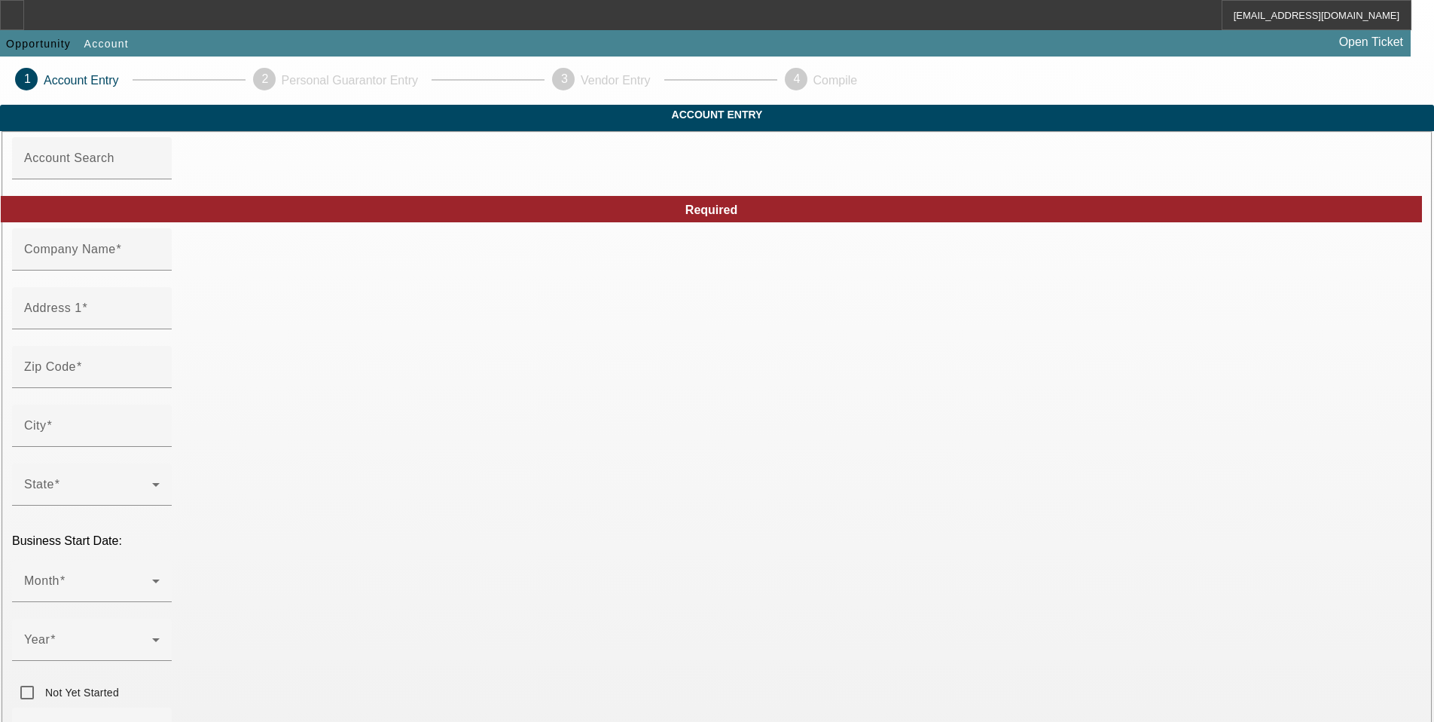
type input "Hawk Nest Roadside LLC"
type input "2068 Arista Ln"
type input "95403"
type input "Santa Rosa"
type input "[PHONE_NUMBER]"
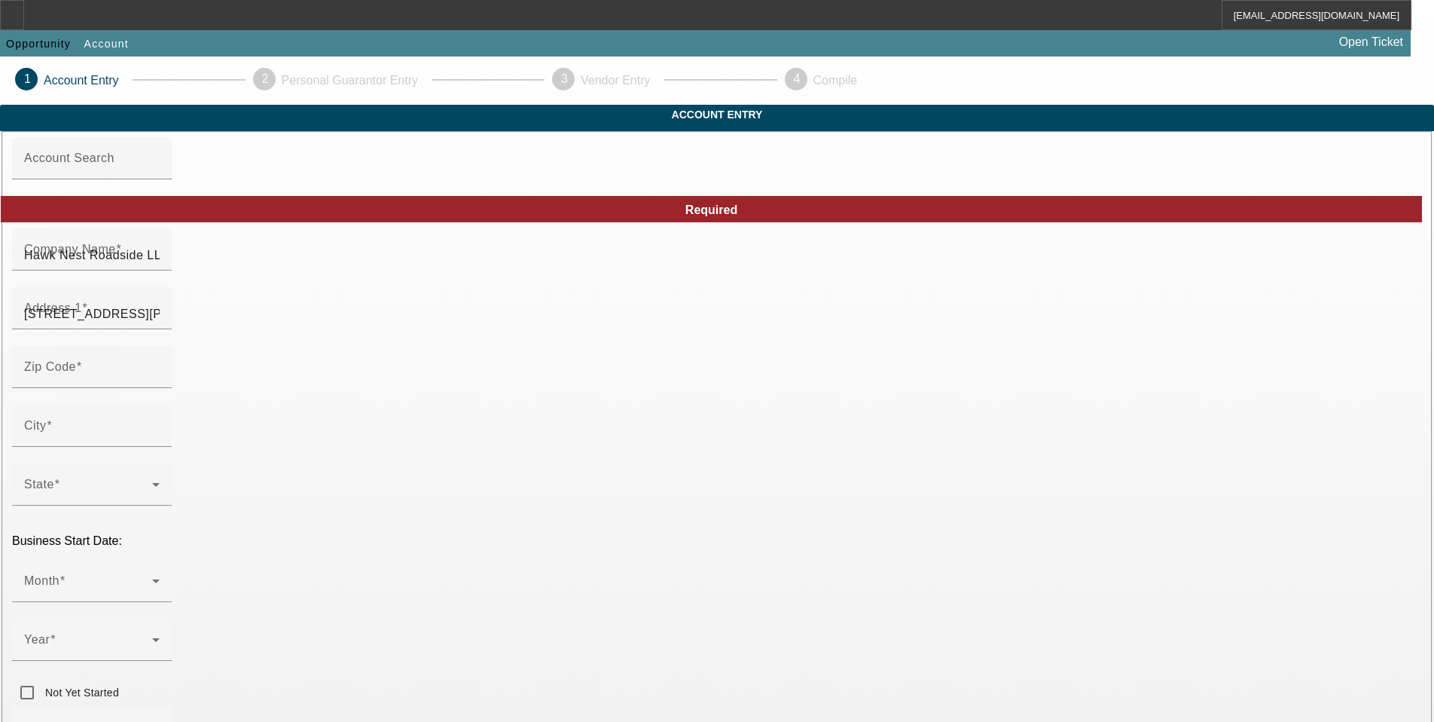
type input "[US_EMPLOYER_IDENTIFICATION_NUMBER]"
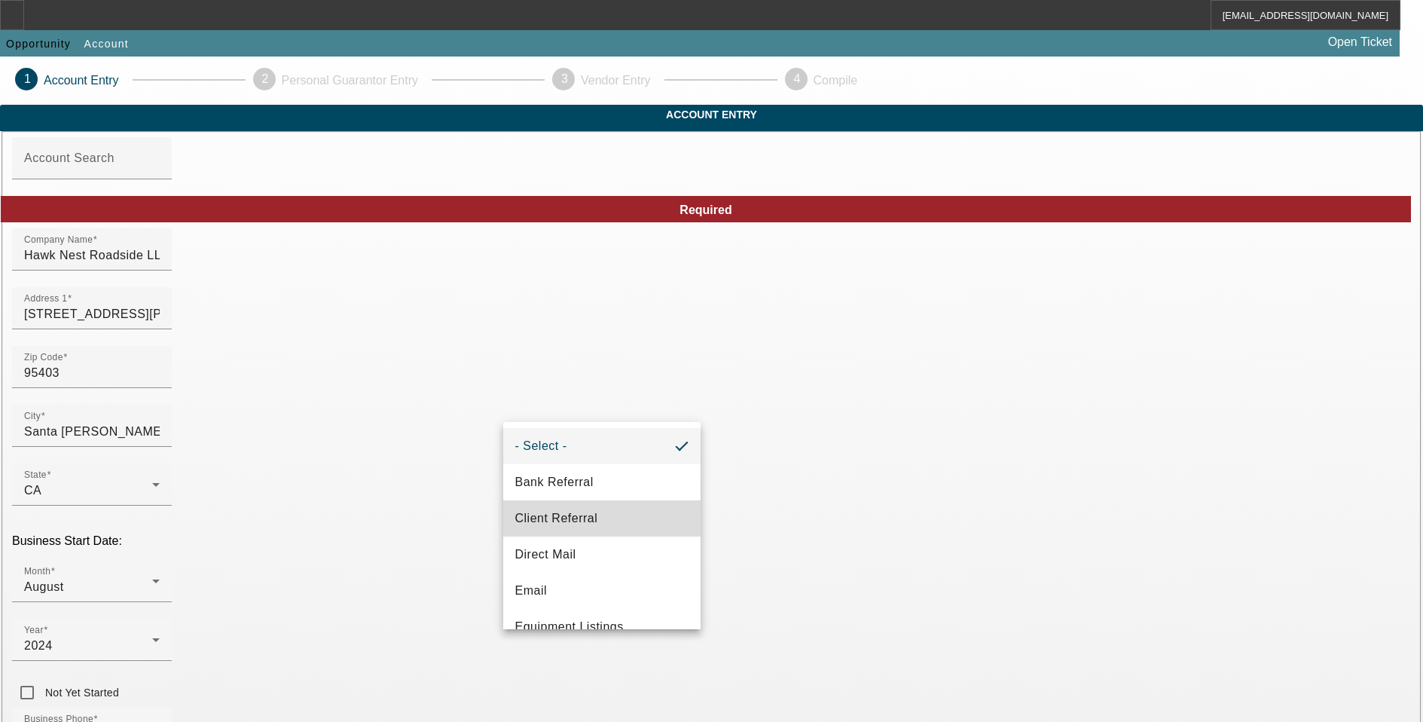
click at [605, 527] on mat-option "Client Referral" at bounding box center [601, 518] width 197 height 36
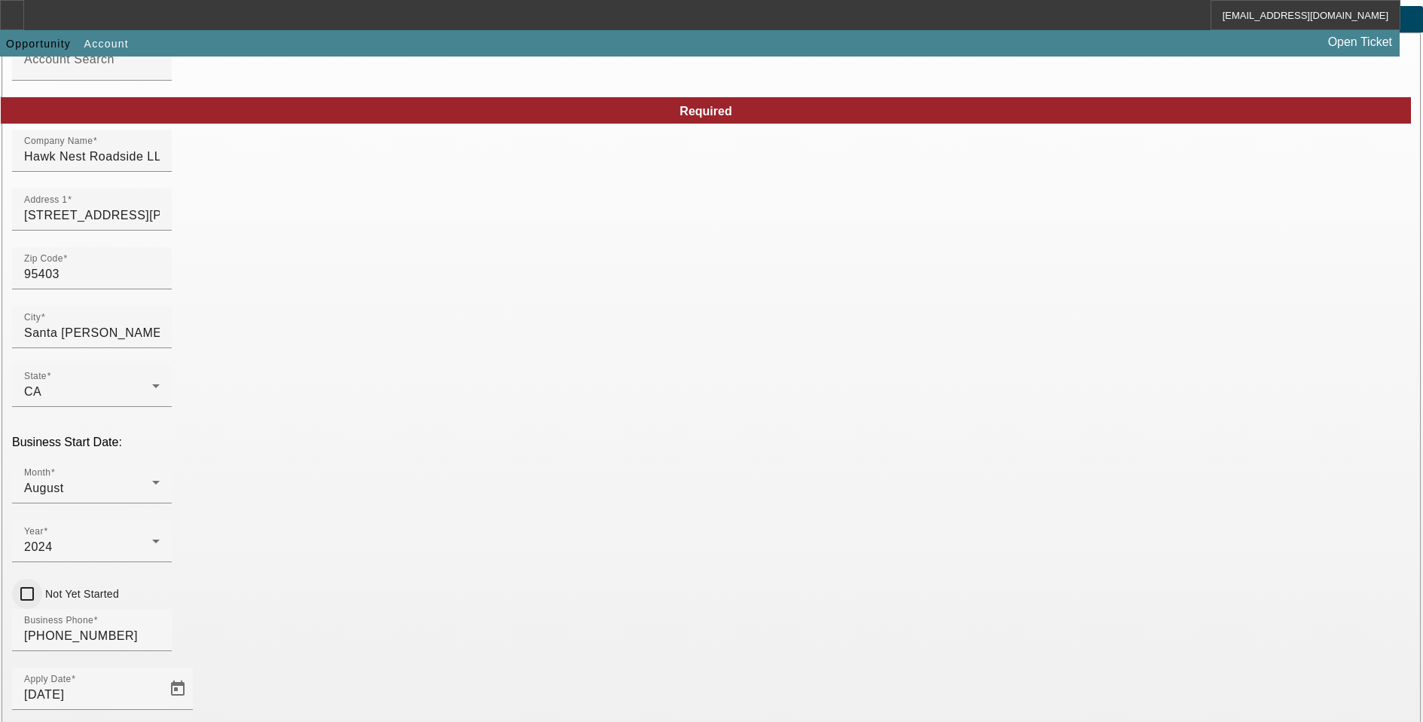
scroll to position [229, 0]
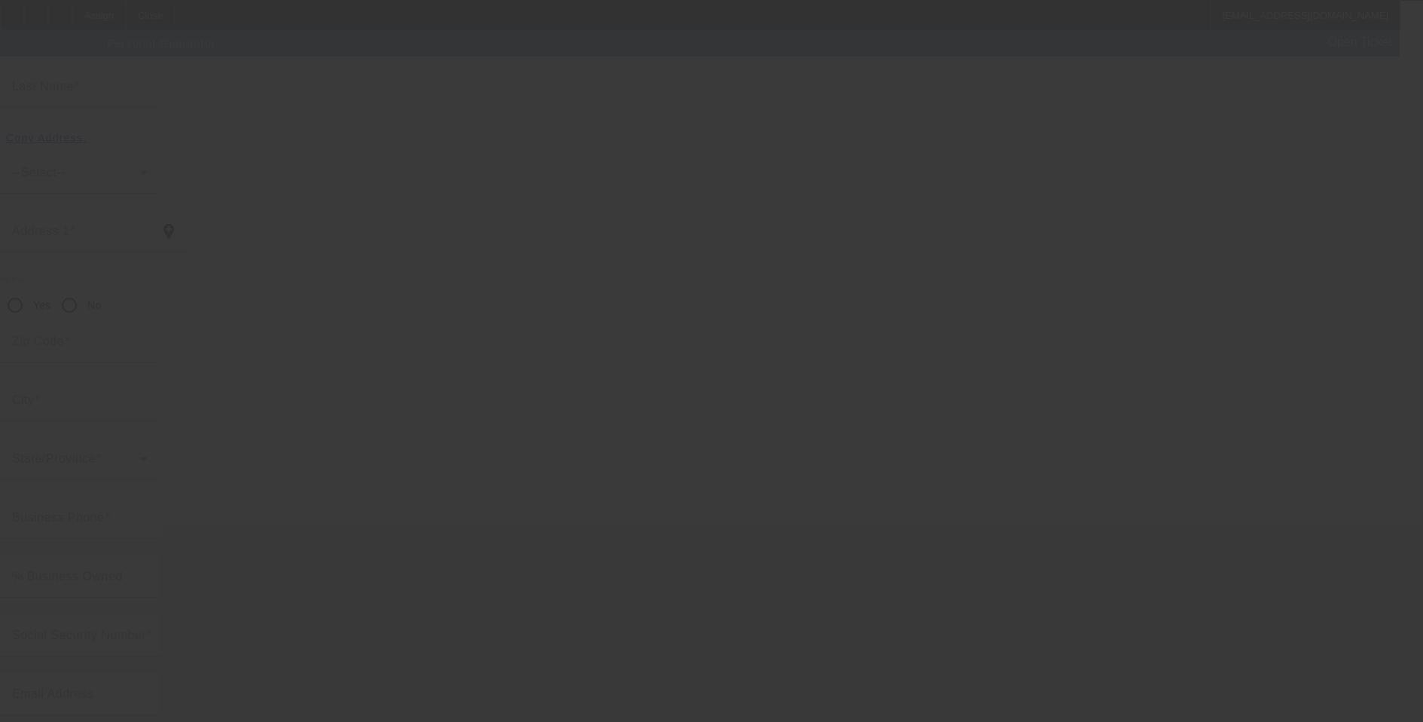
scroll to position [15, 0]
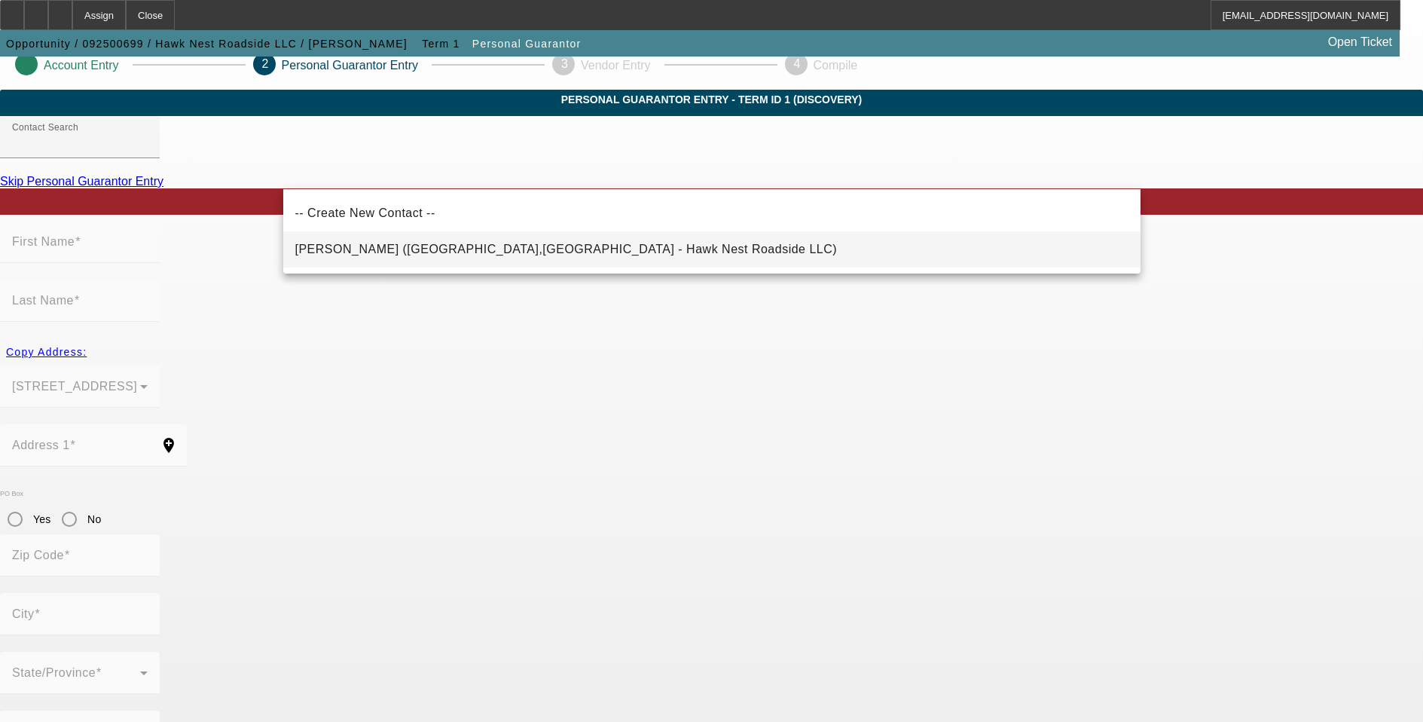
click at [411, 242] on span "Hawkinson, Derek (SANTA ROSA,CA - Hawk Nest Roadside LLC)" at bounding box center [566, 249] width 542 height 18
type input "Hawkinson, Derek (SANTA ROSA,CA - Hawk Nest Roadside LLC)"
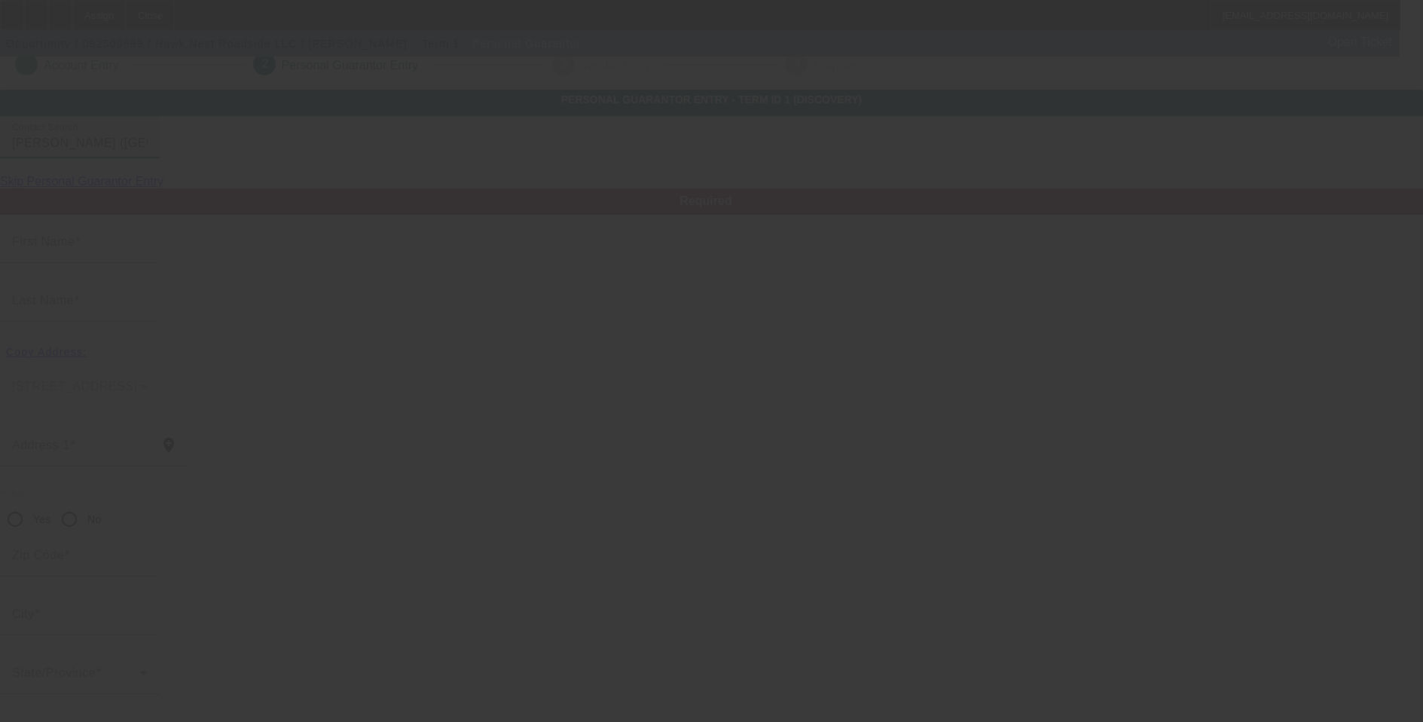
type input "Derek"
type input "Hawkinson"
type input "2068 ARISTA LANE"
radio input "true"
type input "95403"
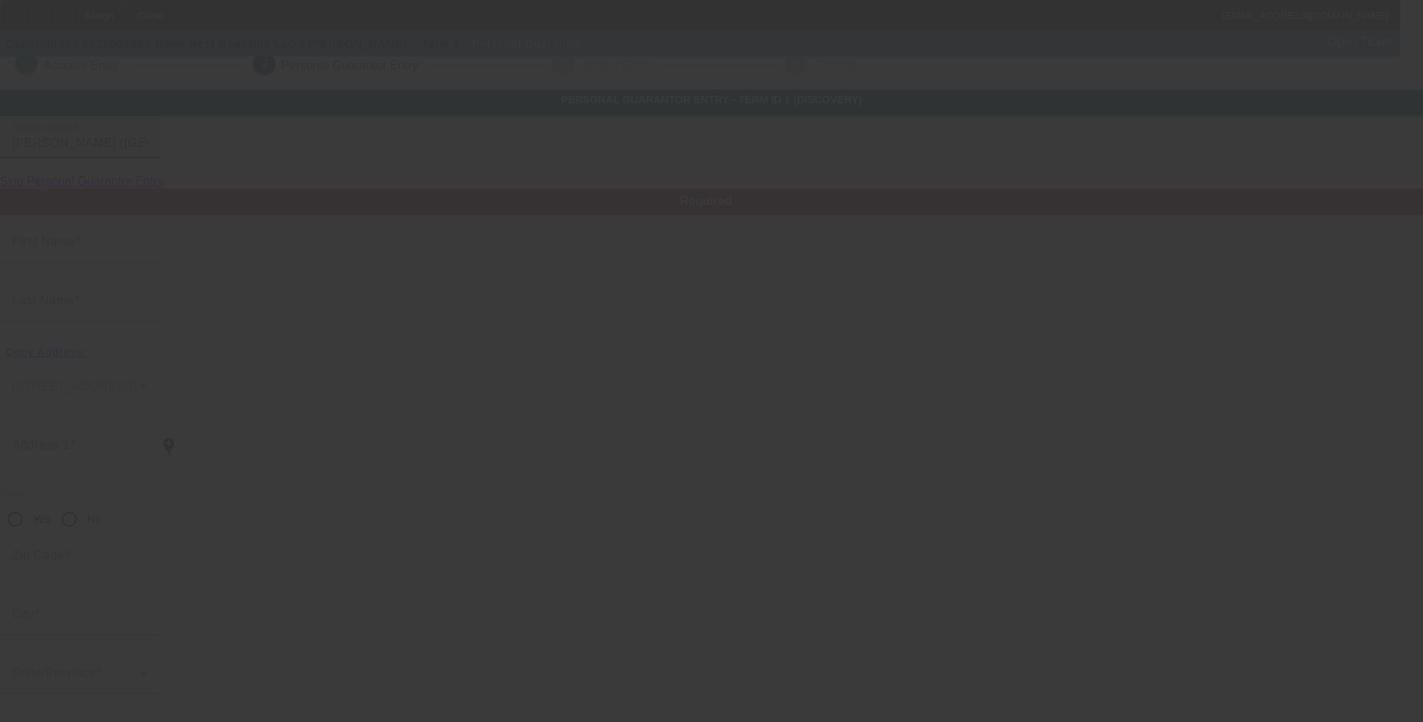
type input "SANTA ROSA"
type input "[PHONE_NUMBER]"
type input "100"
type input "625-34-9324"
type input "hawknestroadside@gmail.com"
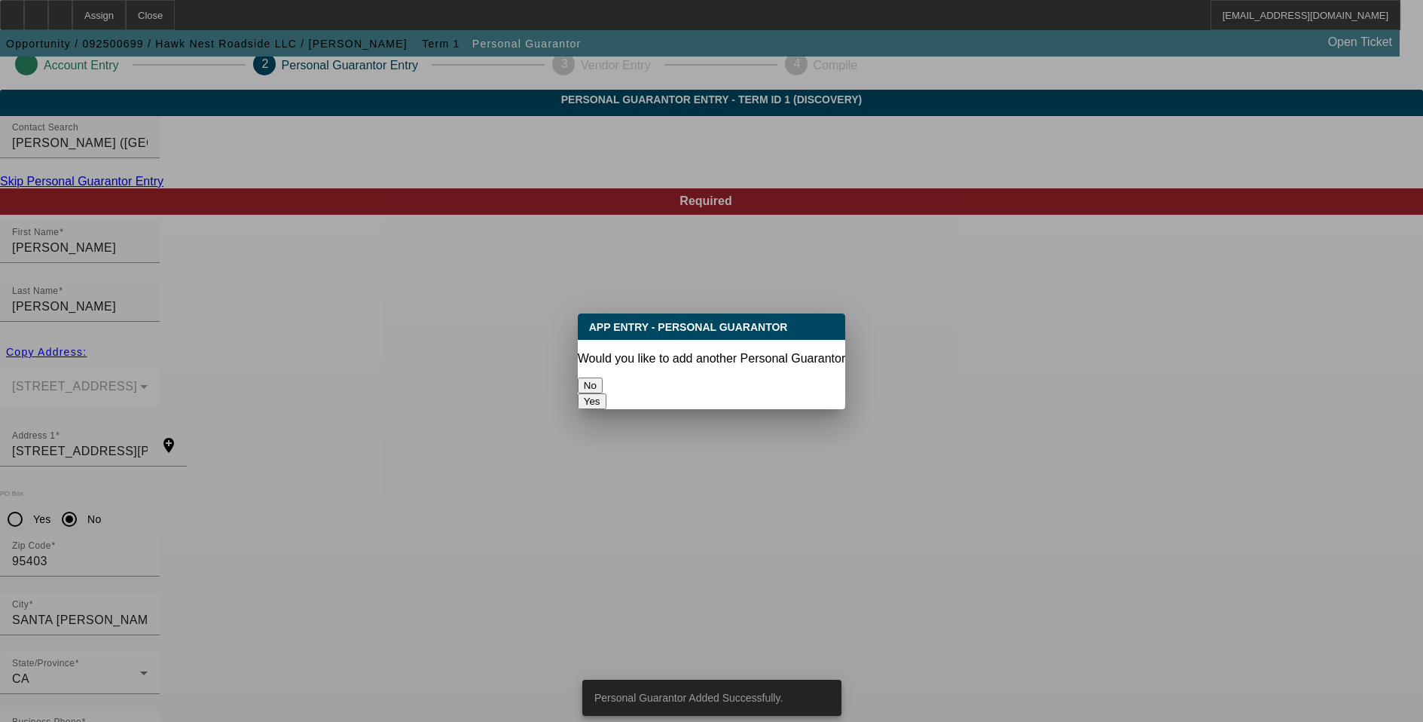
scroll to position [0, 0]
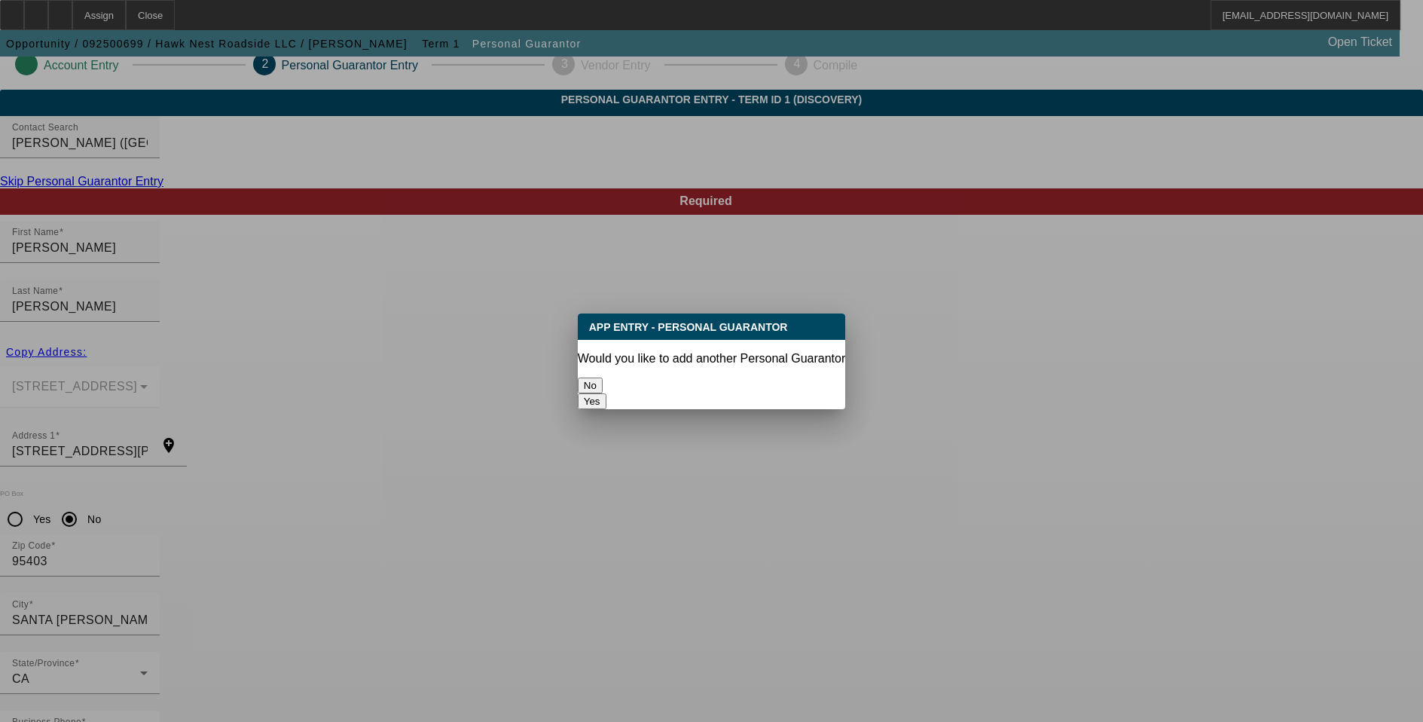
click at [603, 387] on button "No" at bounding box center [590, 385] width 25 height 16
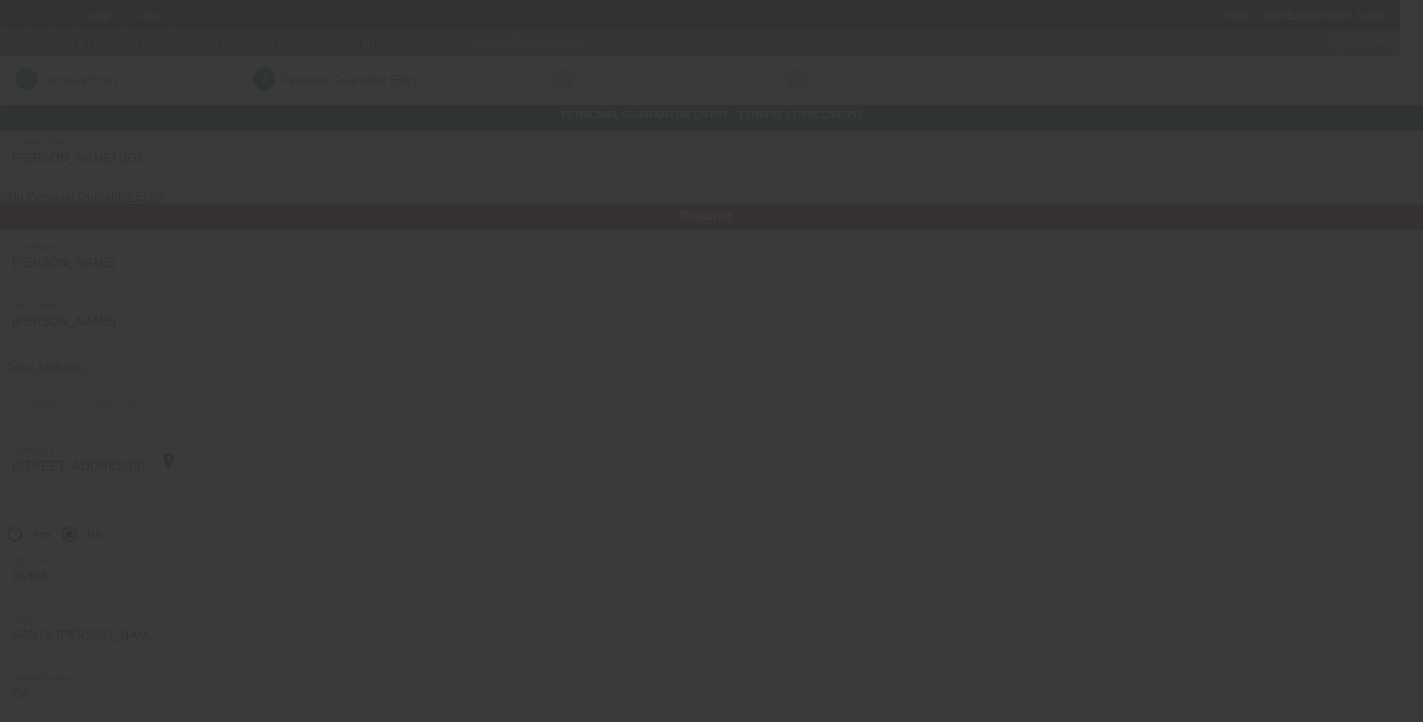
scroll to position [15, 0]
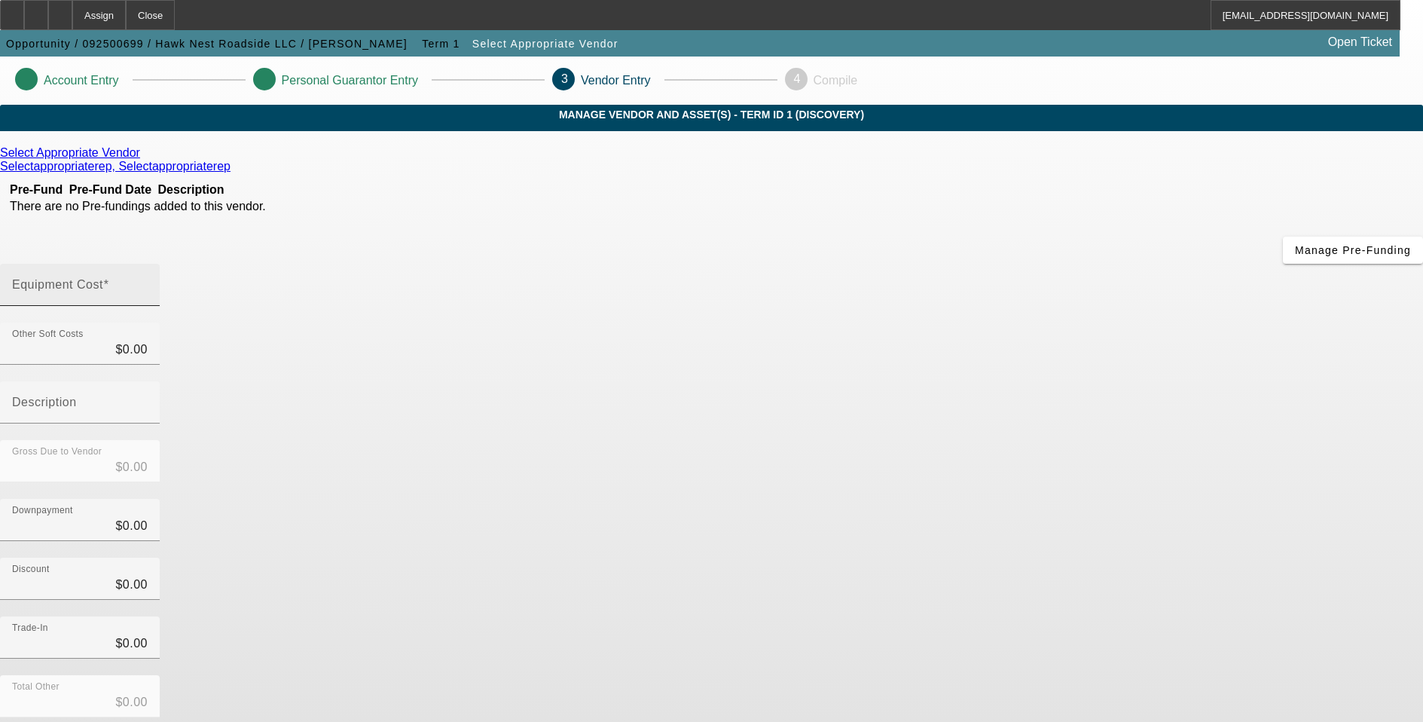
click at [148, 282] on input "Equipment Cost" at bounding box center [80, 291] width 136 height 18
type input "3"
type input "$3.00"
type input "30"
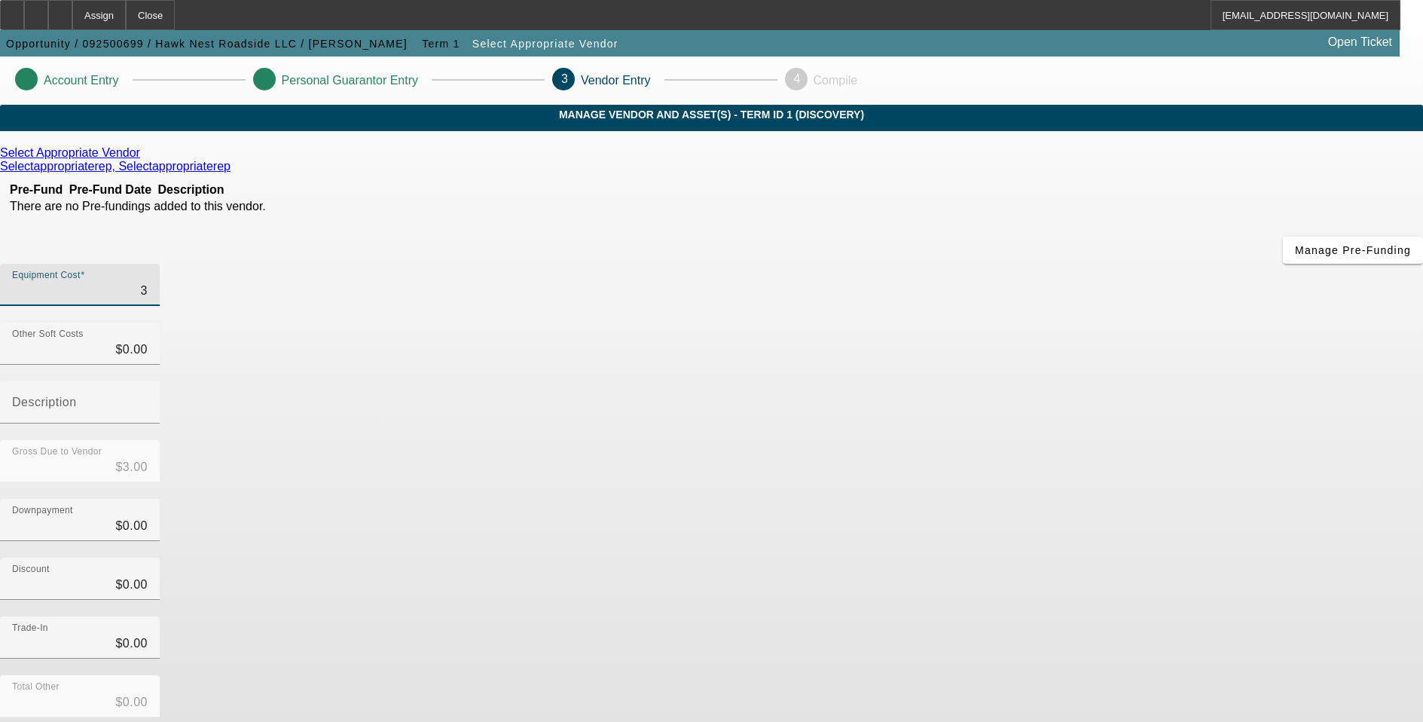
type input "$30.00"
type input "300"
type input "$300.00"
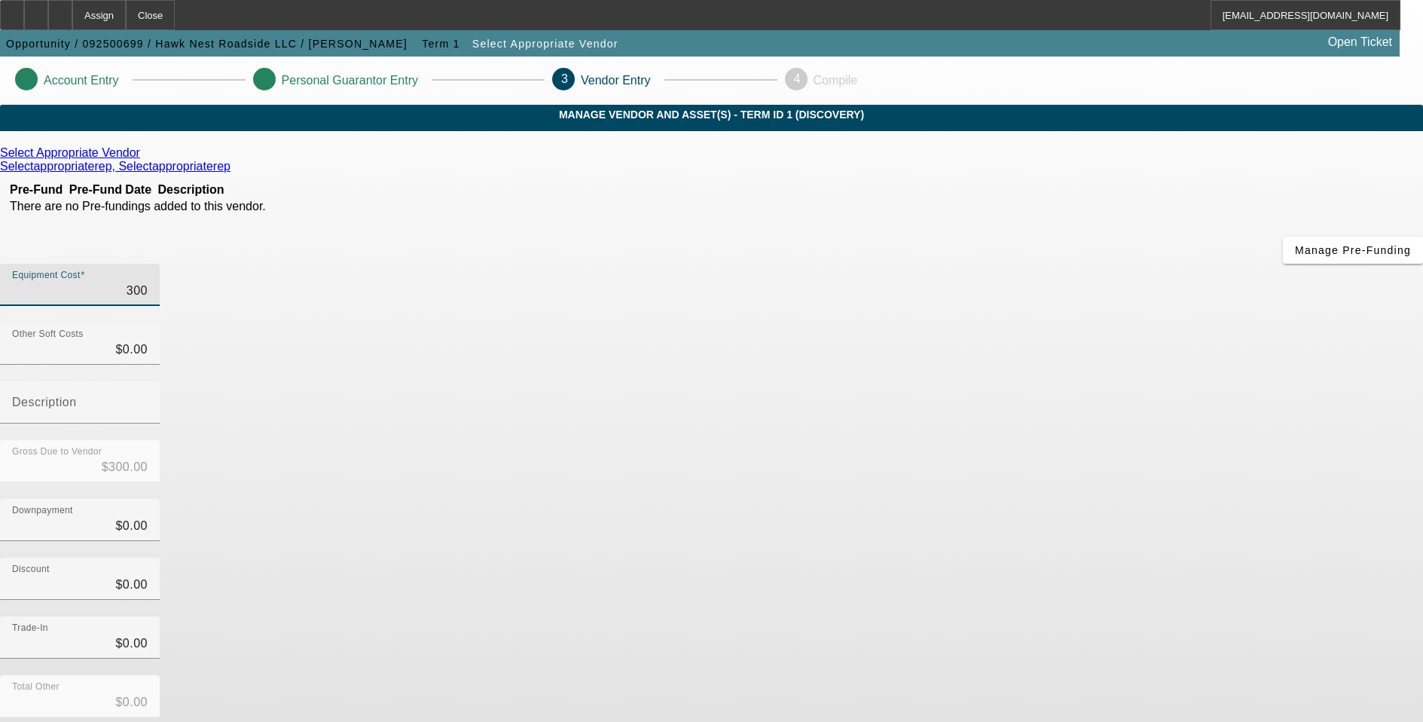
type input "3000"
type input "$3,000.00"
type input "30000"
type input "$30,000.00"
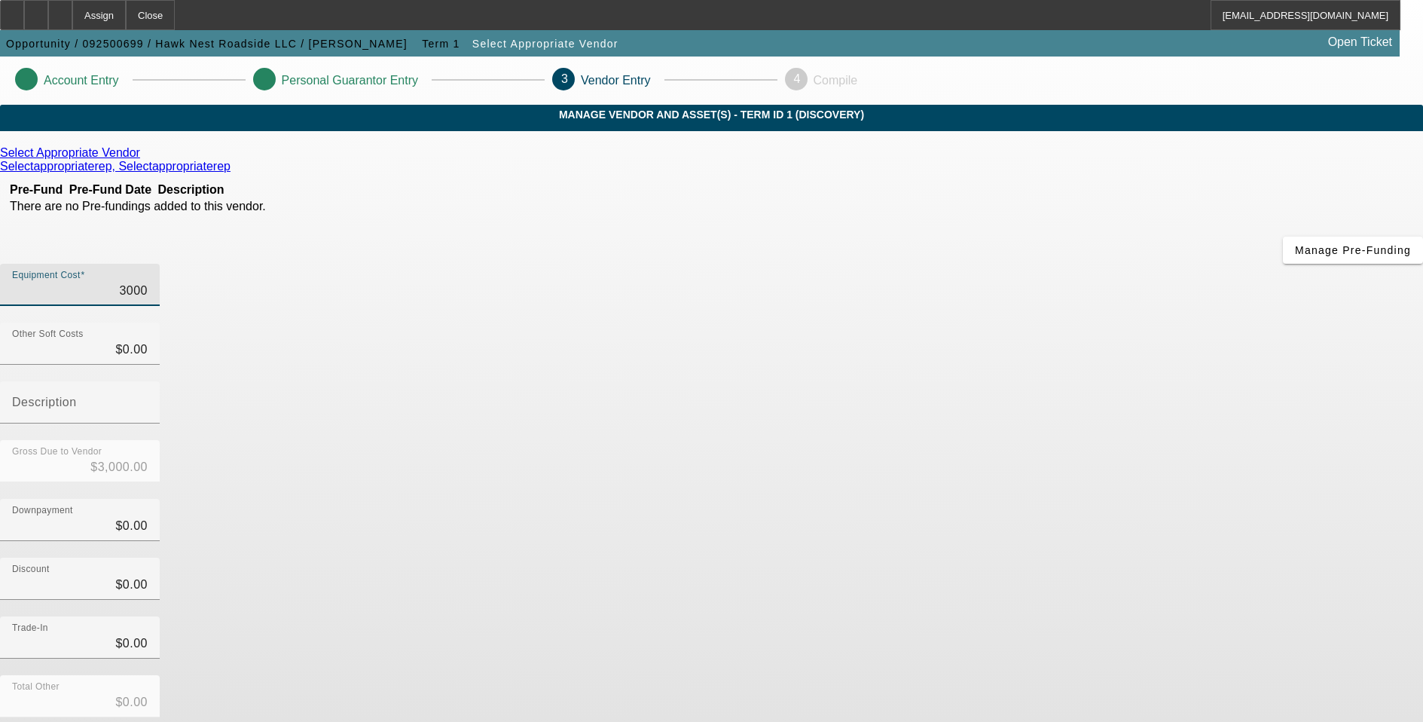
type input "$30,000.00"
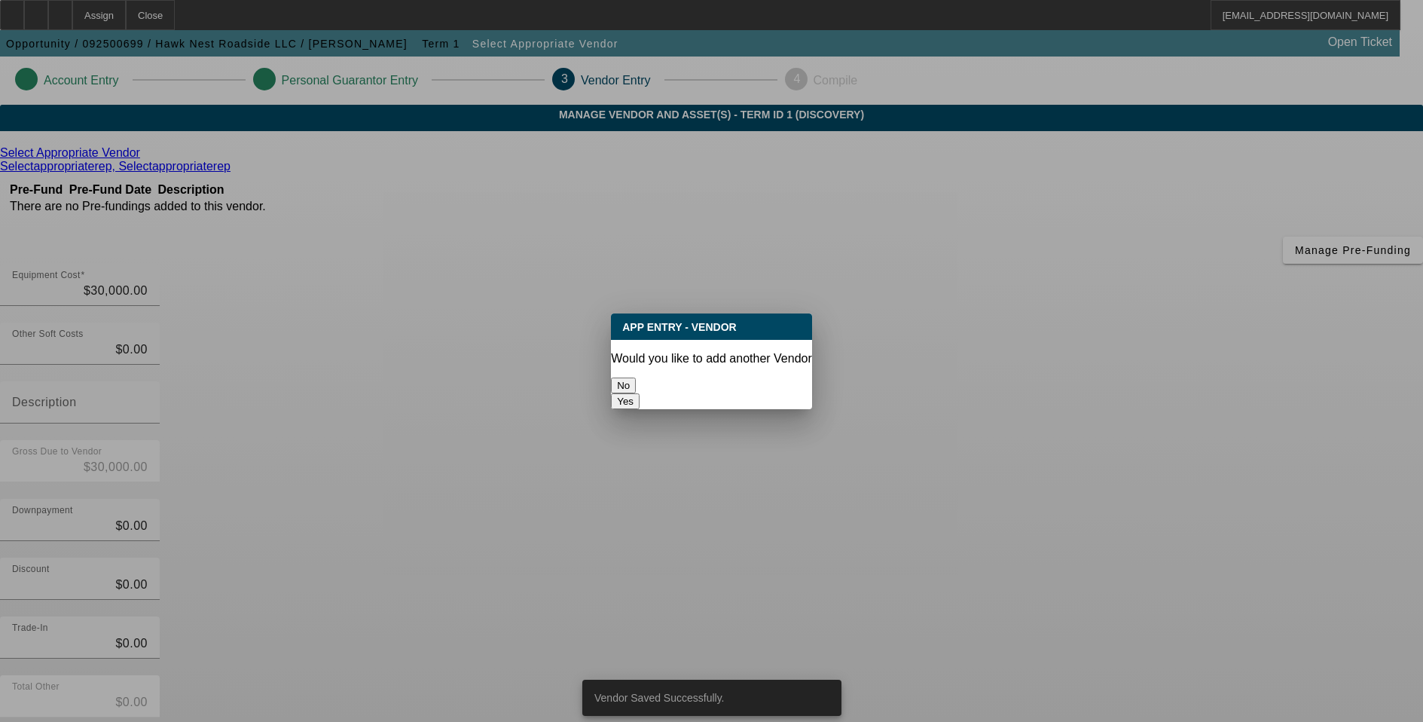
click at [636, 379] on button "No" at bounding box center [623, 385] width 25 height 16
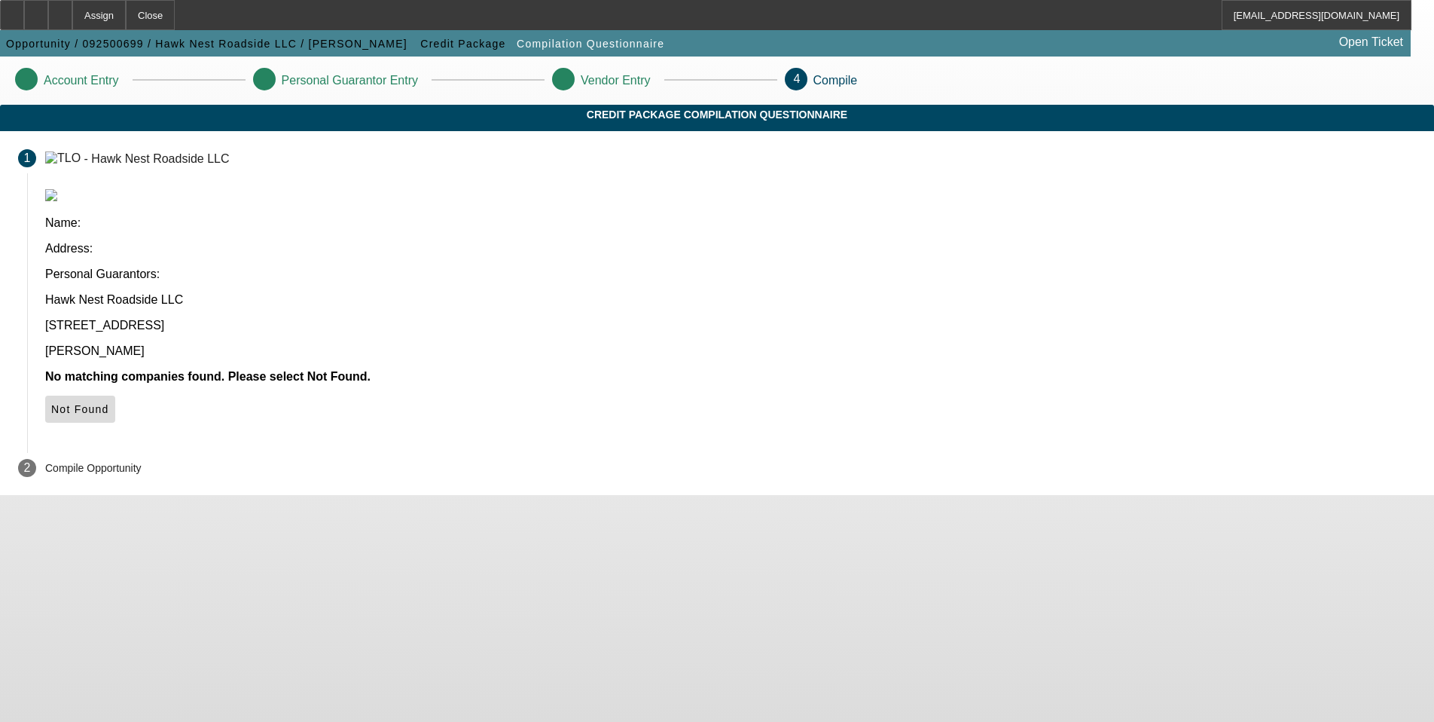
click at [115, 391] on span at bounding box center [80, 409] width 70 height 36
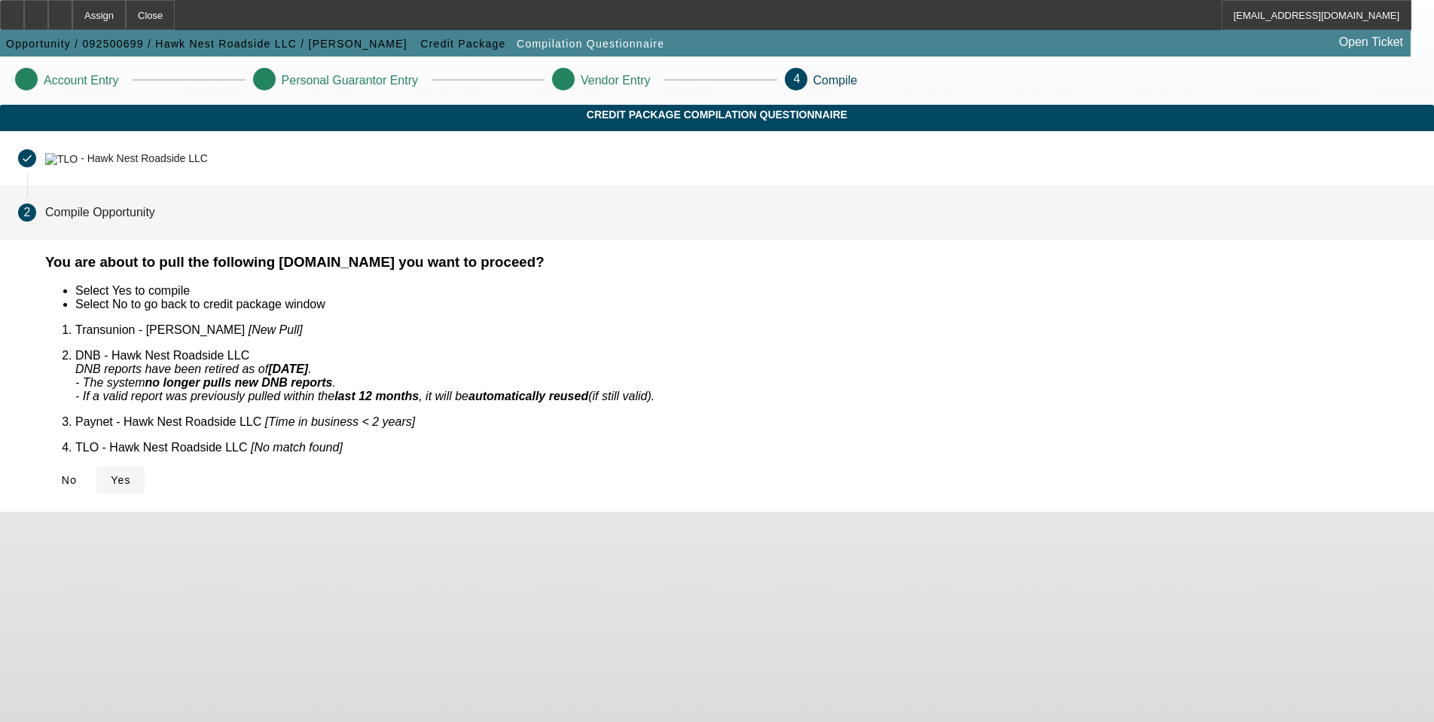
click at [111, 474] on icon at bounding box center [111, 480] width 0 height 12
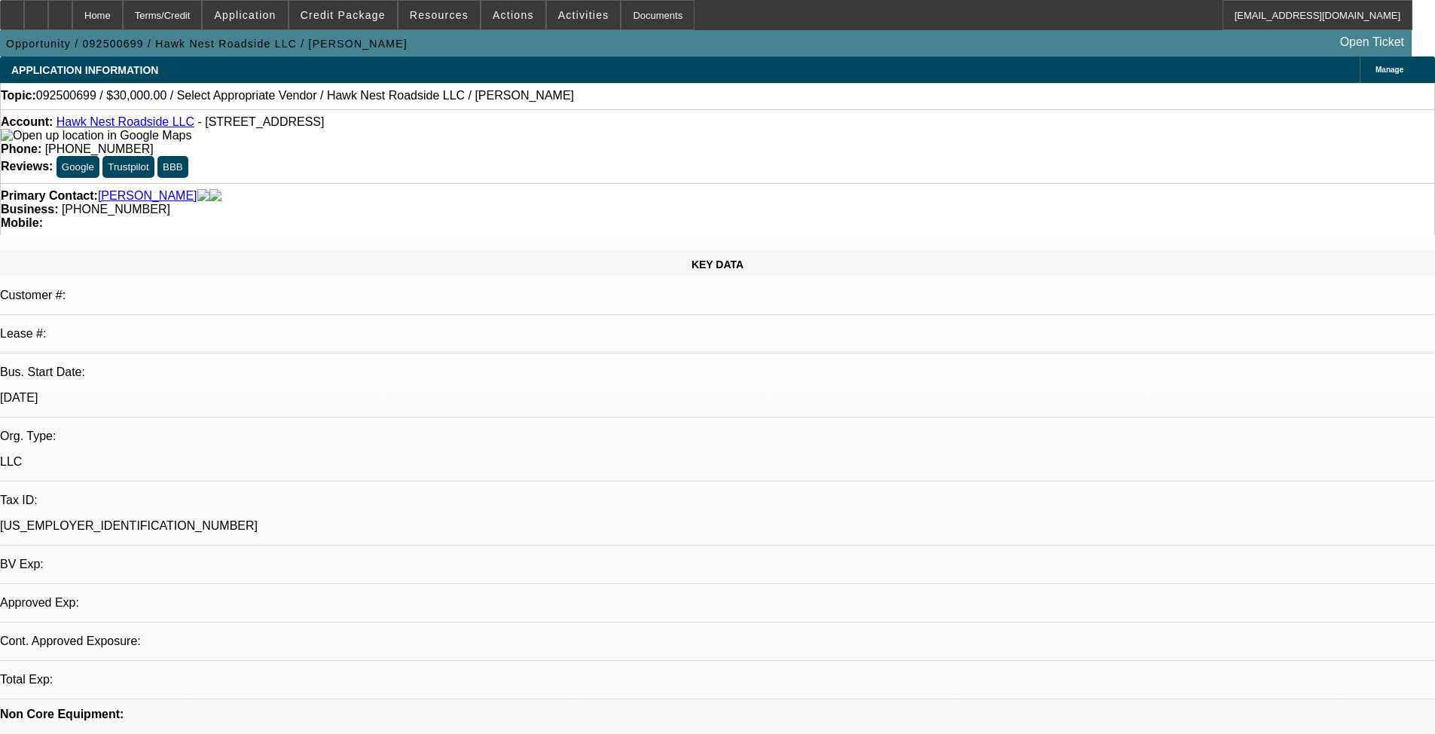
select select "0"
select select "2"
select select "0.1"
select select "4"
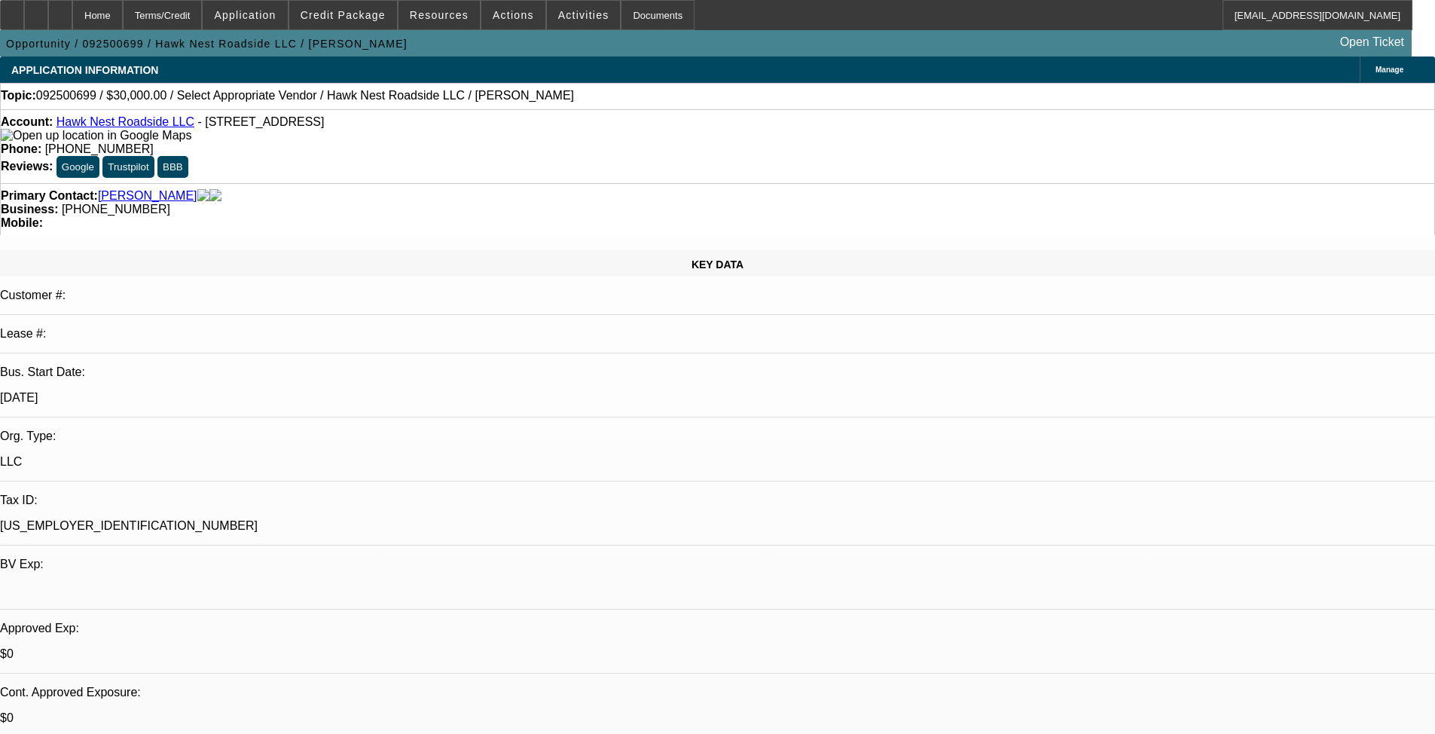
radio input "true"
type textarea "Client referral from [PERSON_NAME] at [GEOGRAPHIC_DATA] (that guy started out a…"
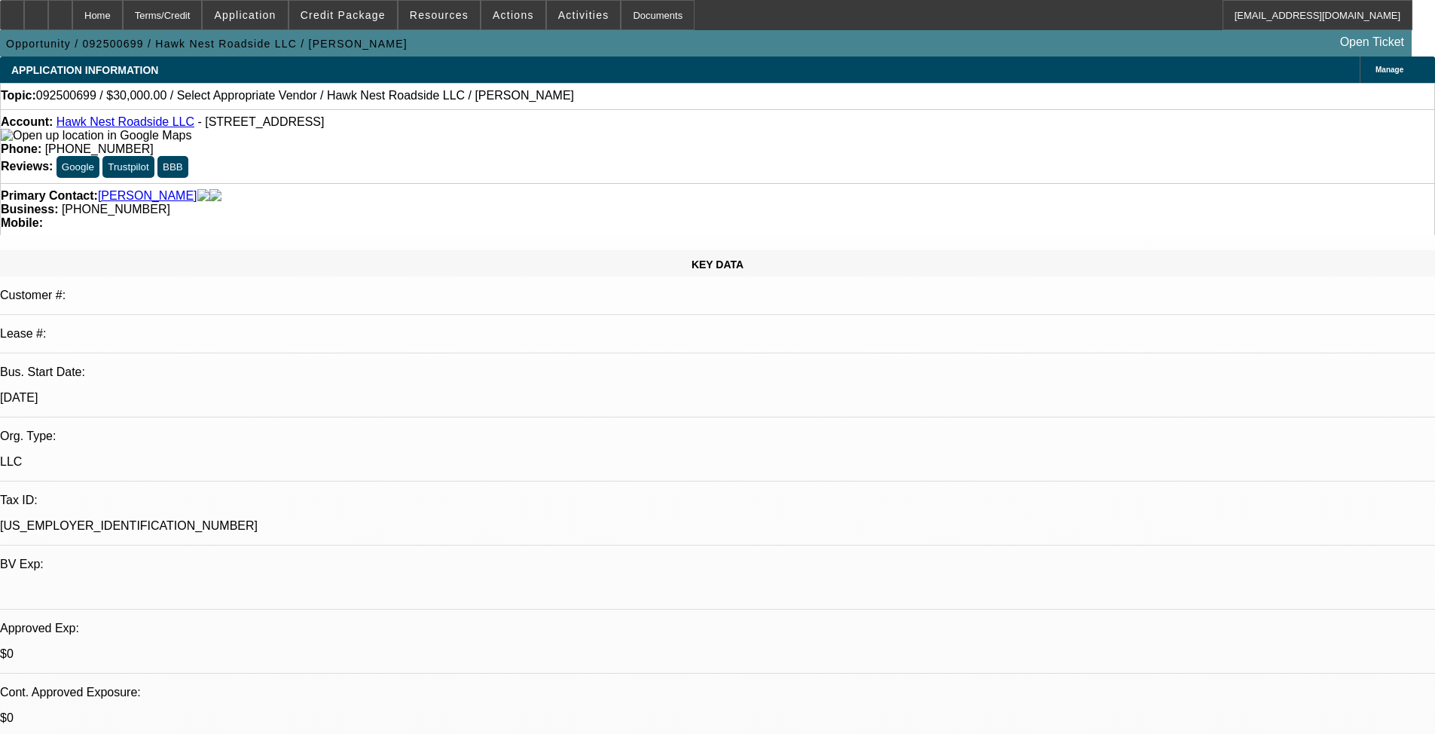
radio input "true"
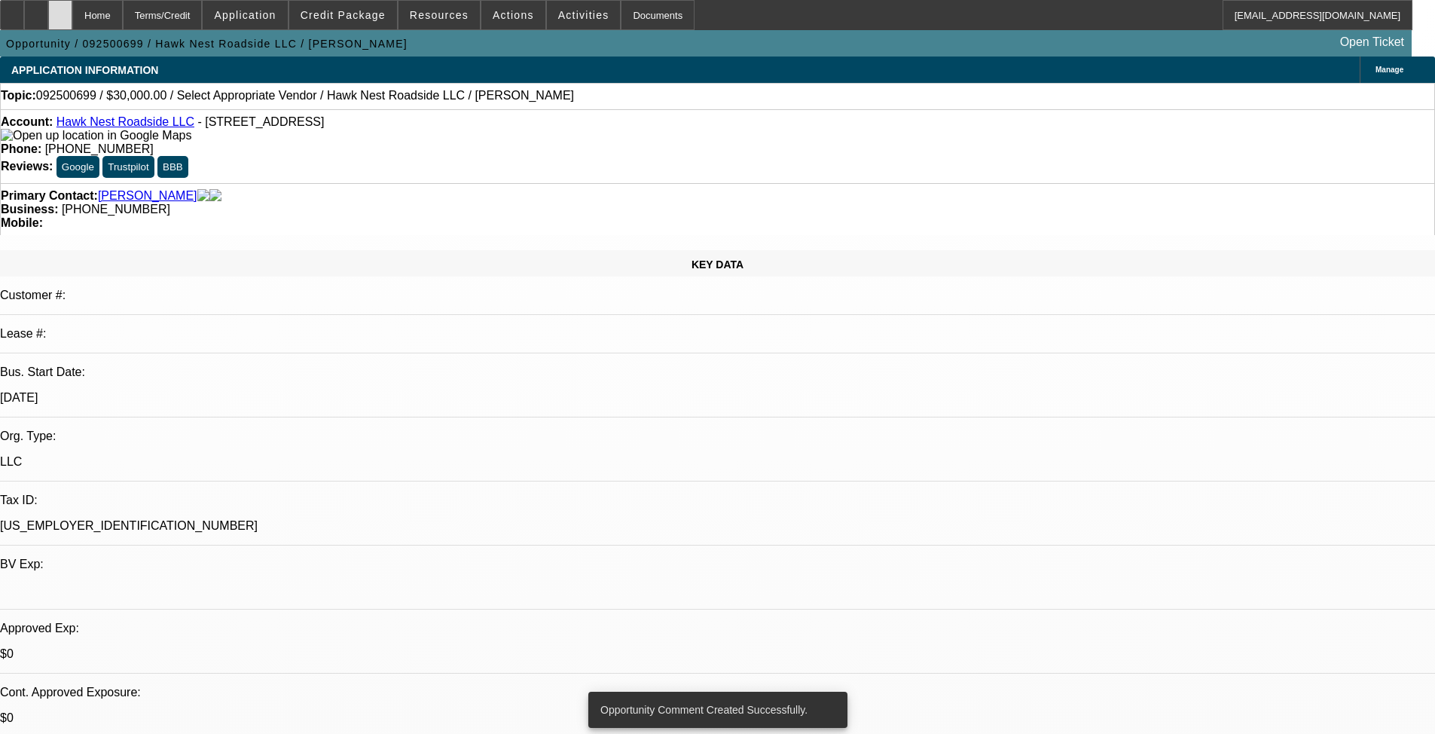
click at [72, 18] on div at bounding box center [60, 15] width 24 height 30
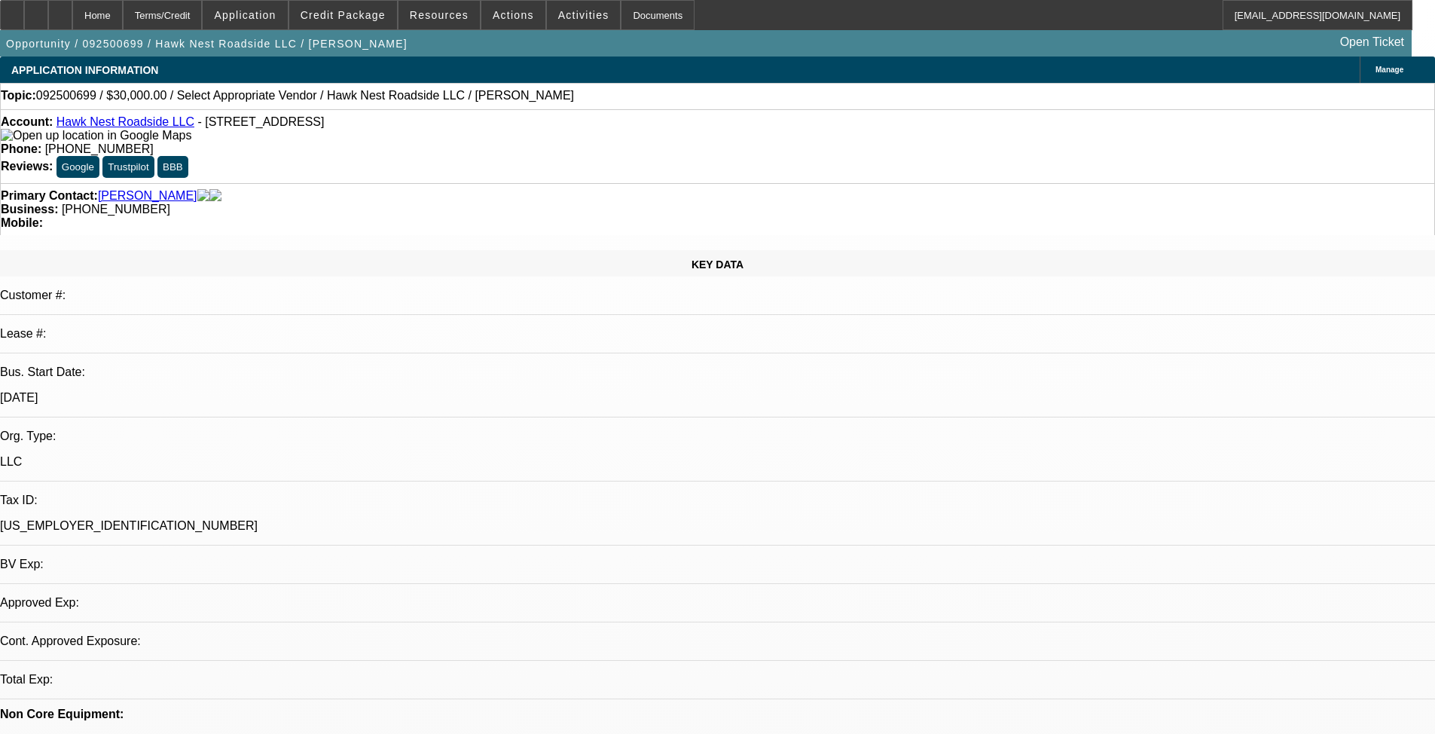
select select "0"
select select "2"
select select "0.1"
select select "4"
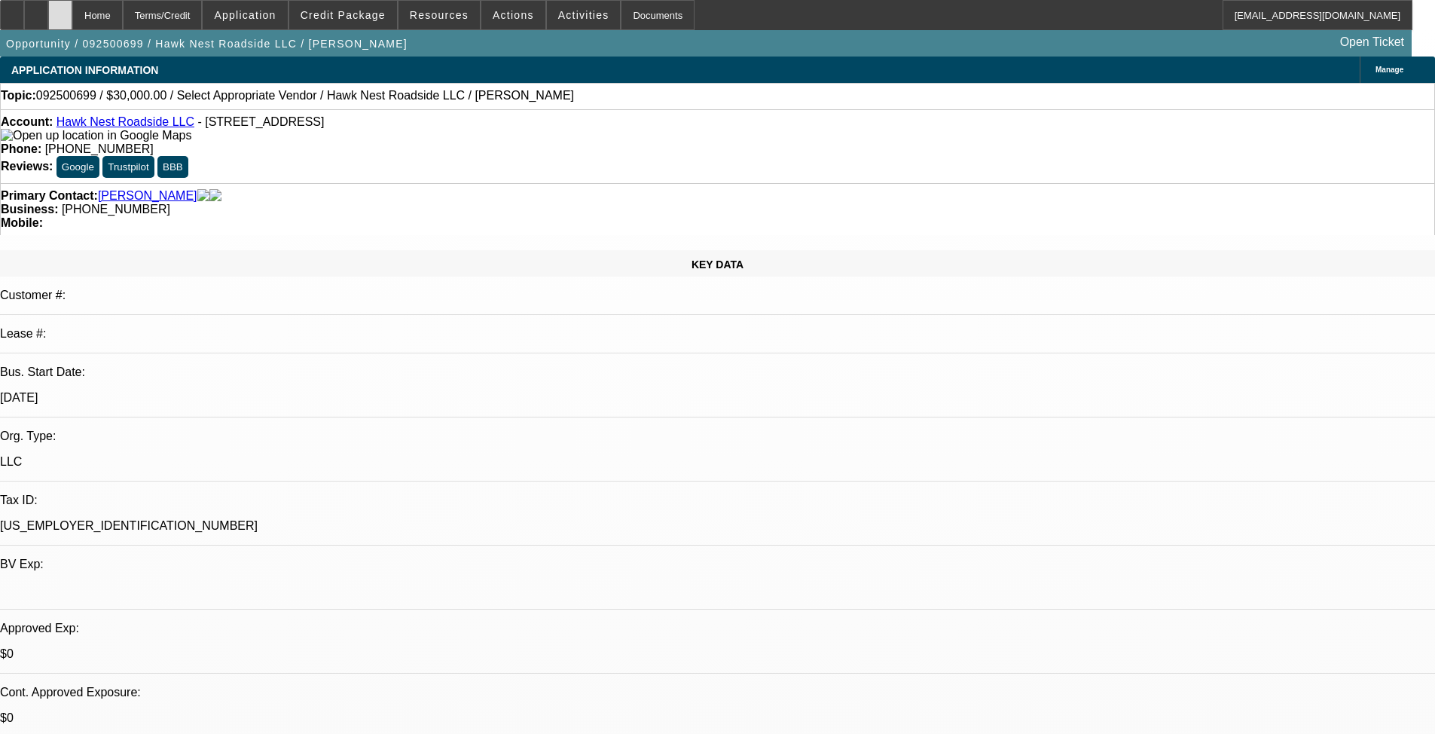
click at [60, 10] on icon at bounding box center [60, 10] width 0 height 0
select select "0"
select select "2"
select select "0.1"
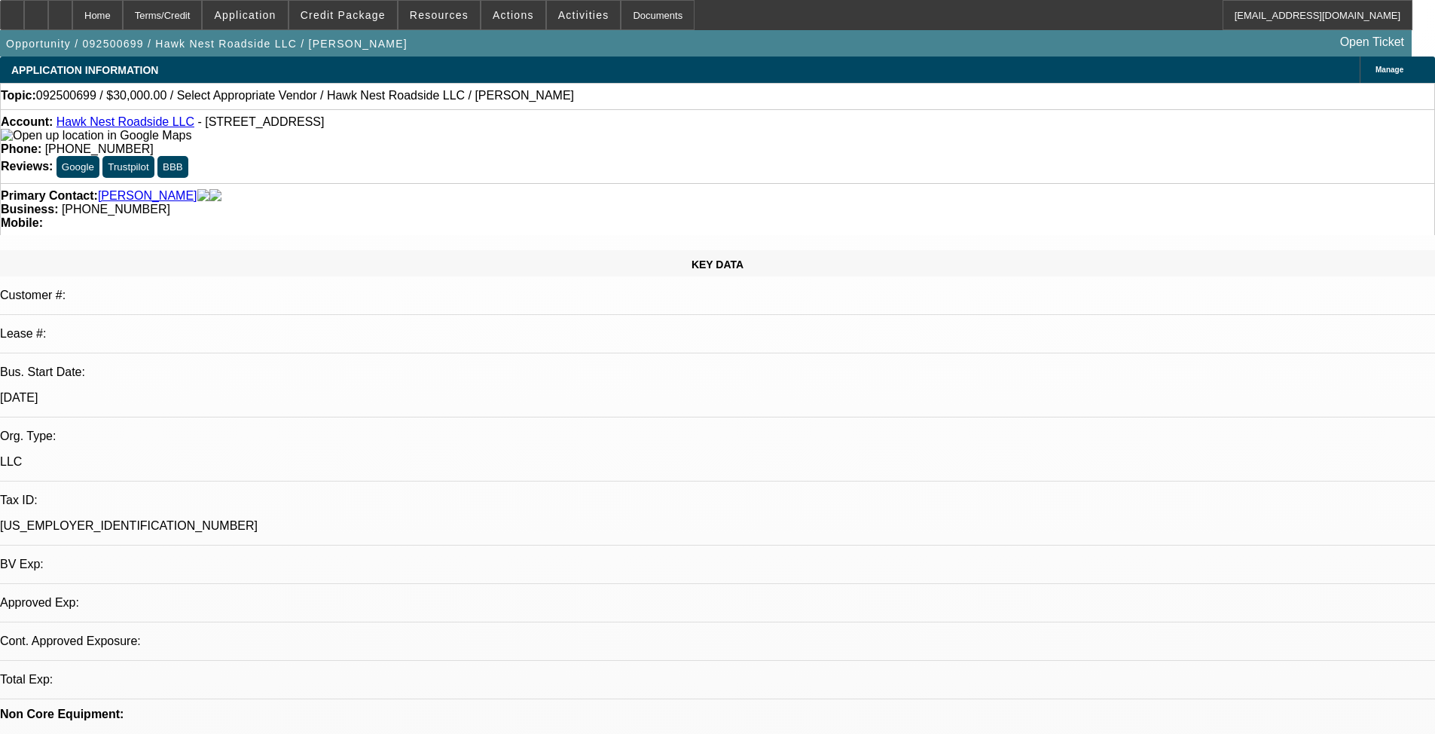
select select "4"
click at [72, 10] on div at bounding box center [60, 15] width 24 height 30
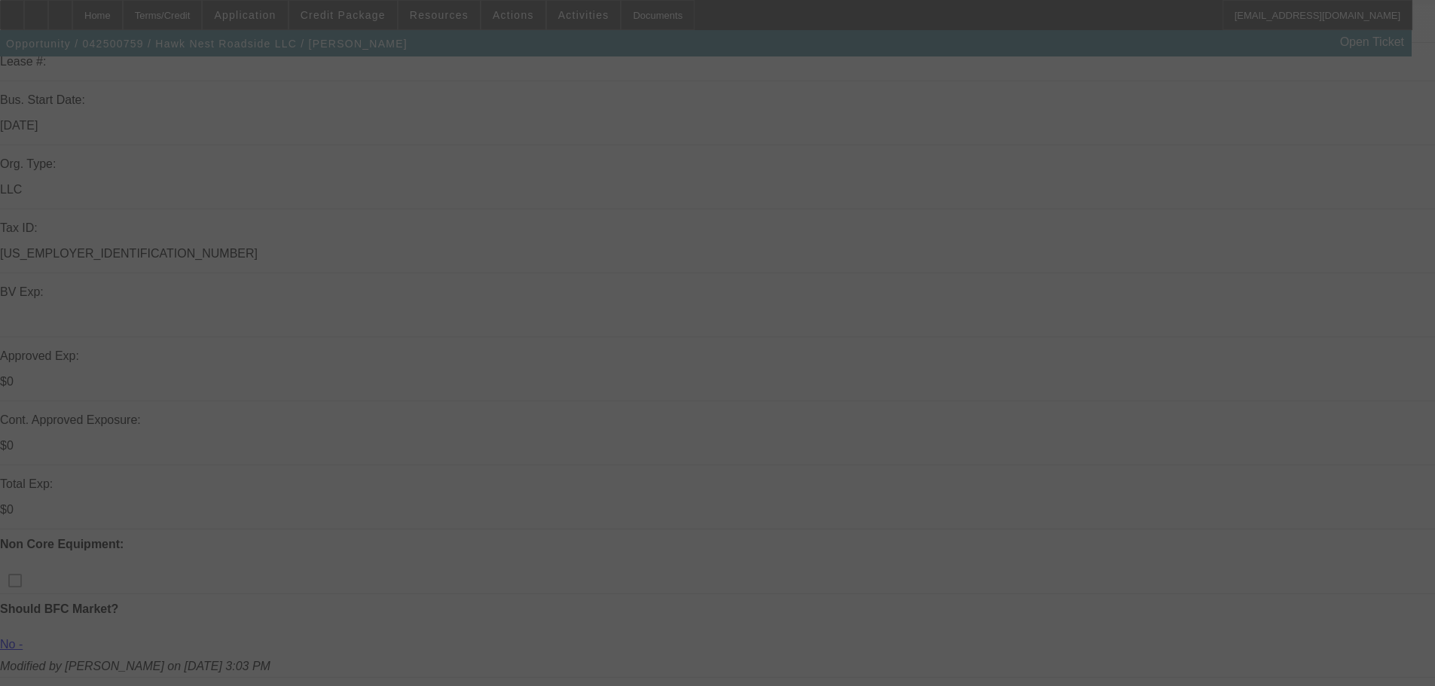
scroll to position [377, 0]
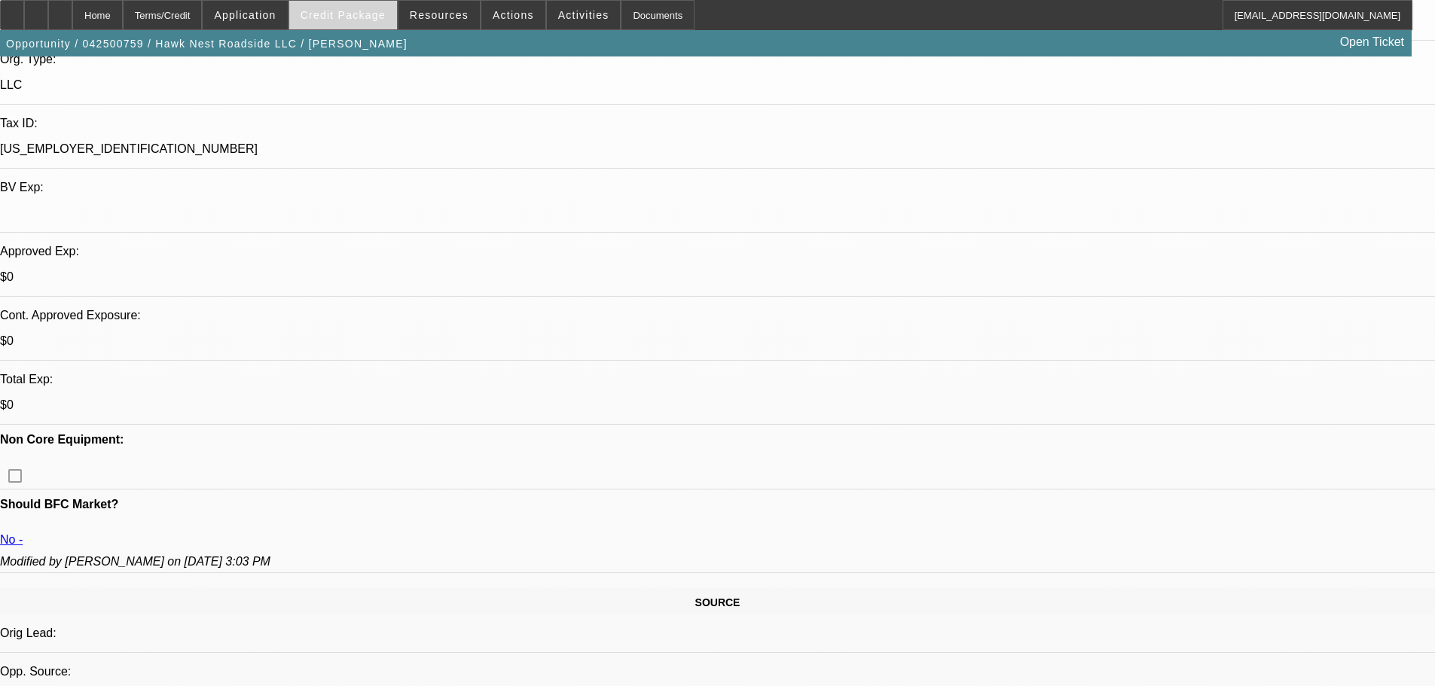
select select "0.15"
select select "0"
select select "0.1"
select select "0.15"
select select "0"
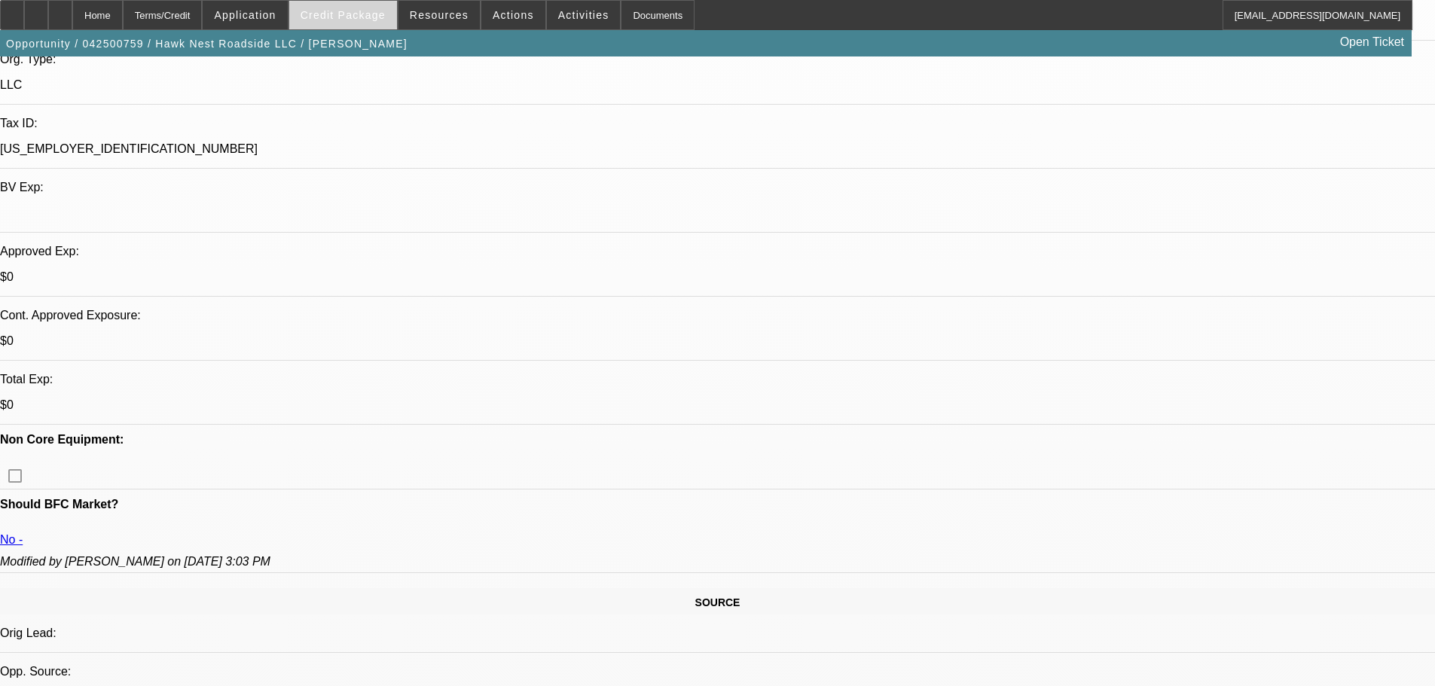
select select "0.1"
select select "0.15"
select select "0"
select select "0.1"
select select "0"
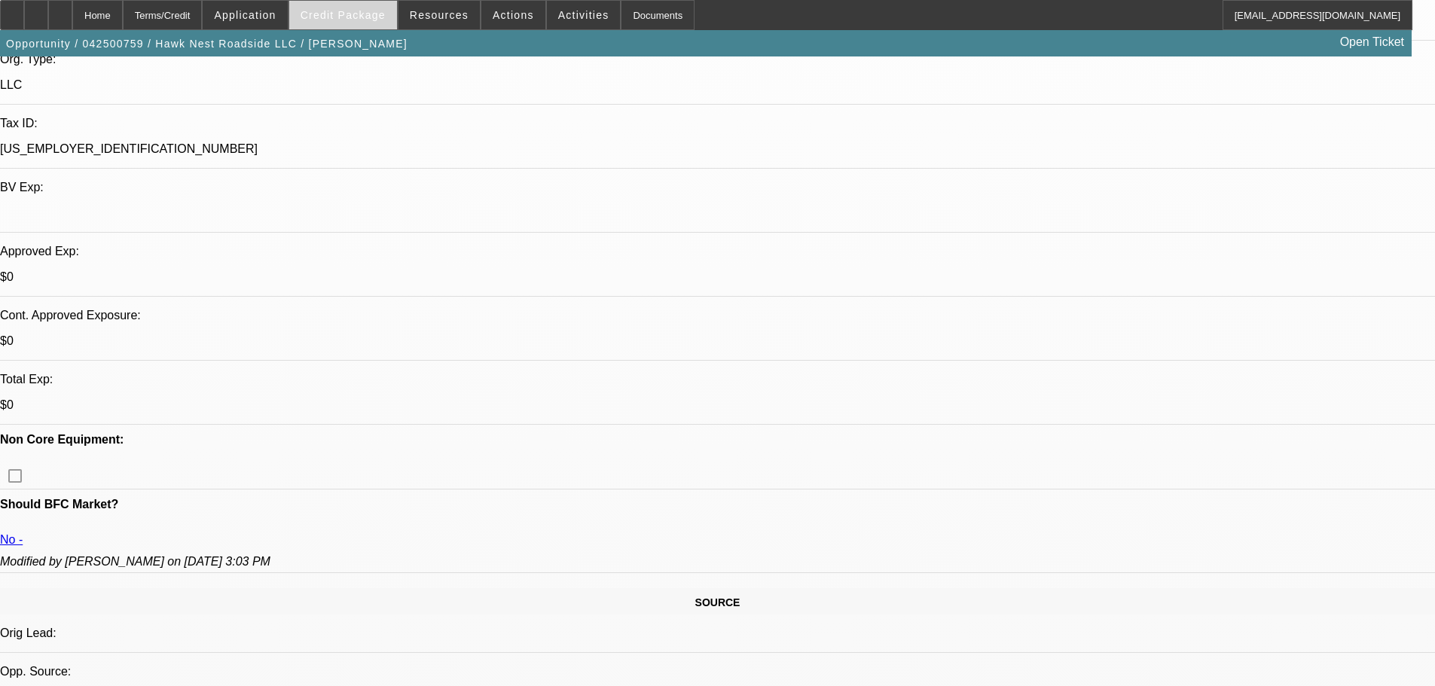
select select "0"
select select "0.1"
click at [363, 14] on span "Credit Package" at bounding box center [343, 15] width 85 height 12
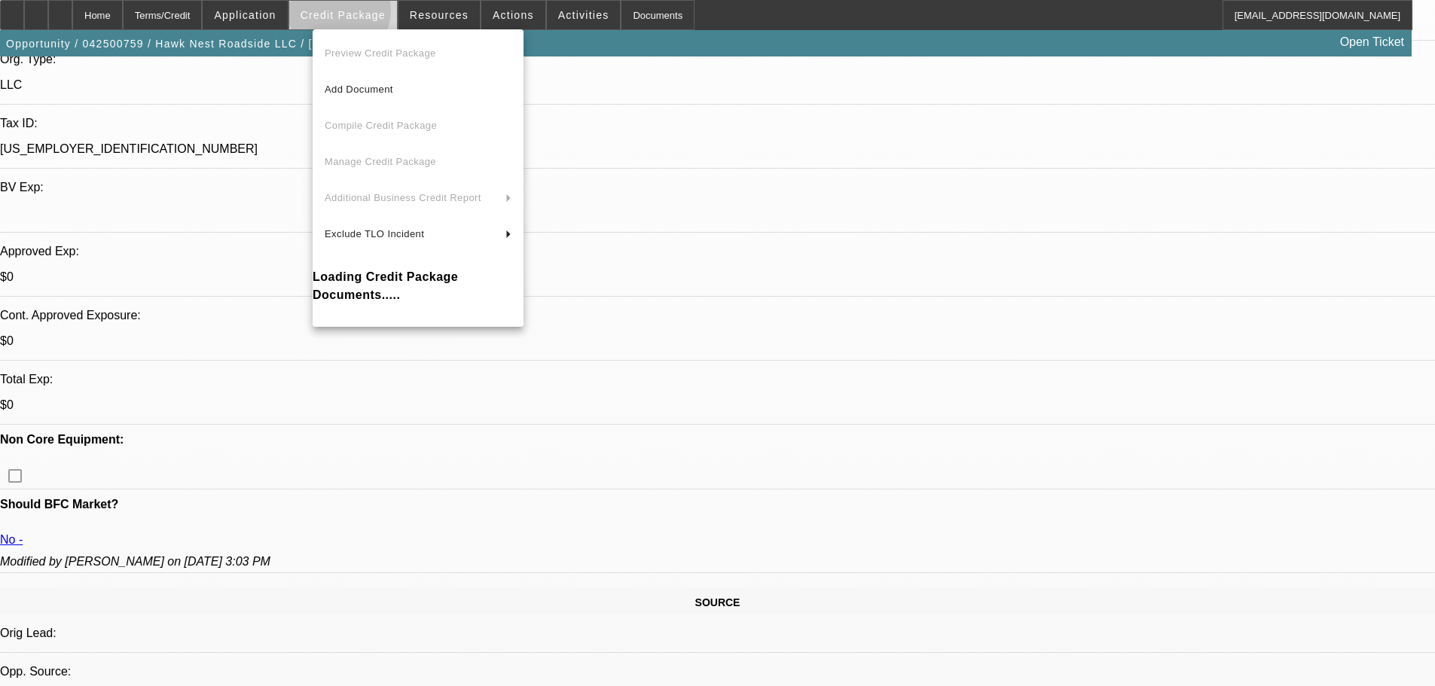
select select "1"
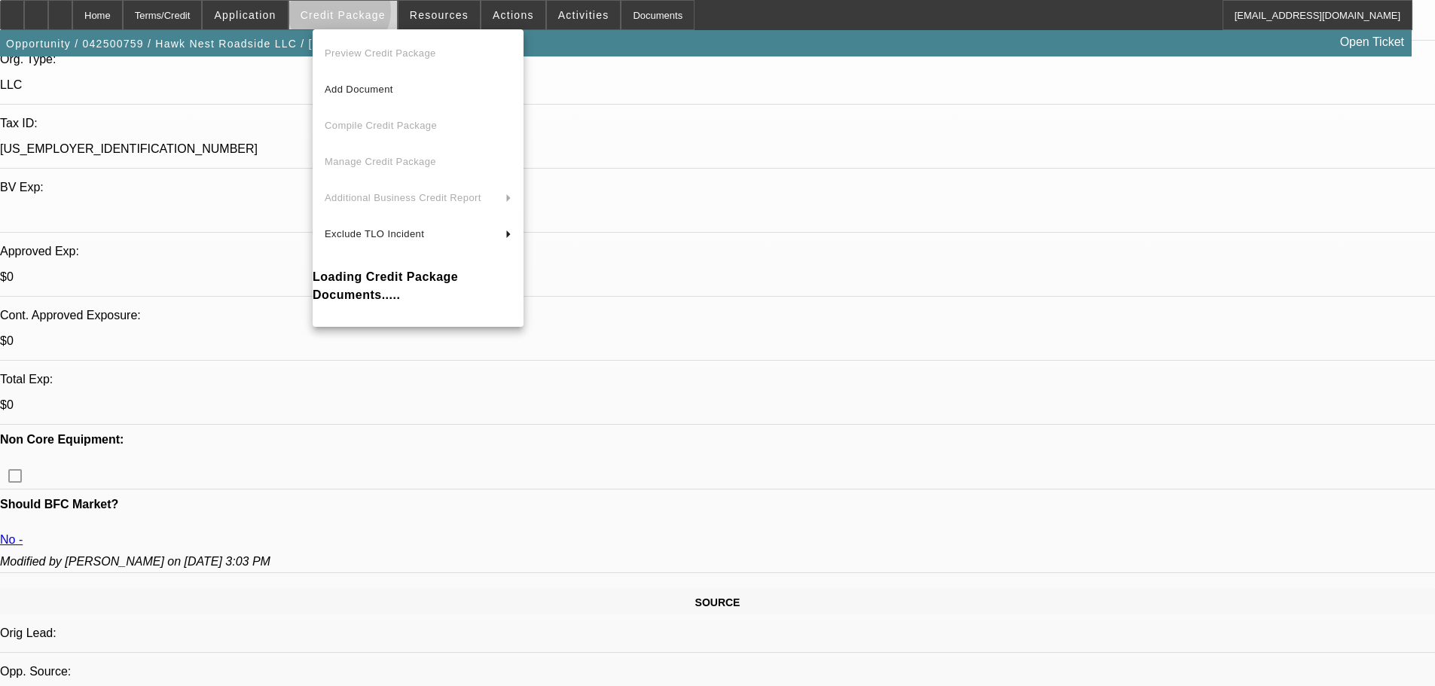
select select "1"
select select "11"
select select "4"
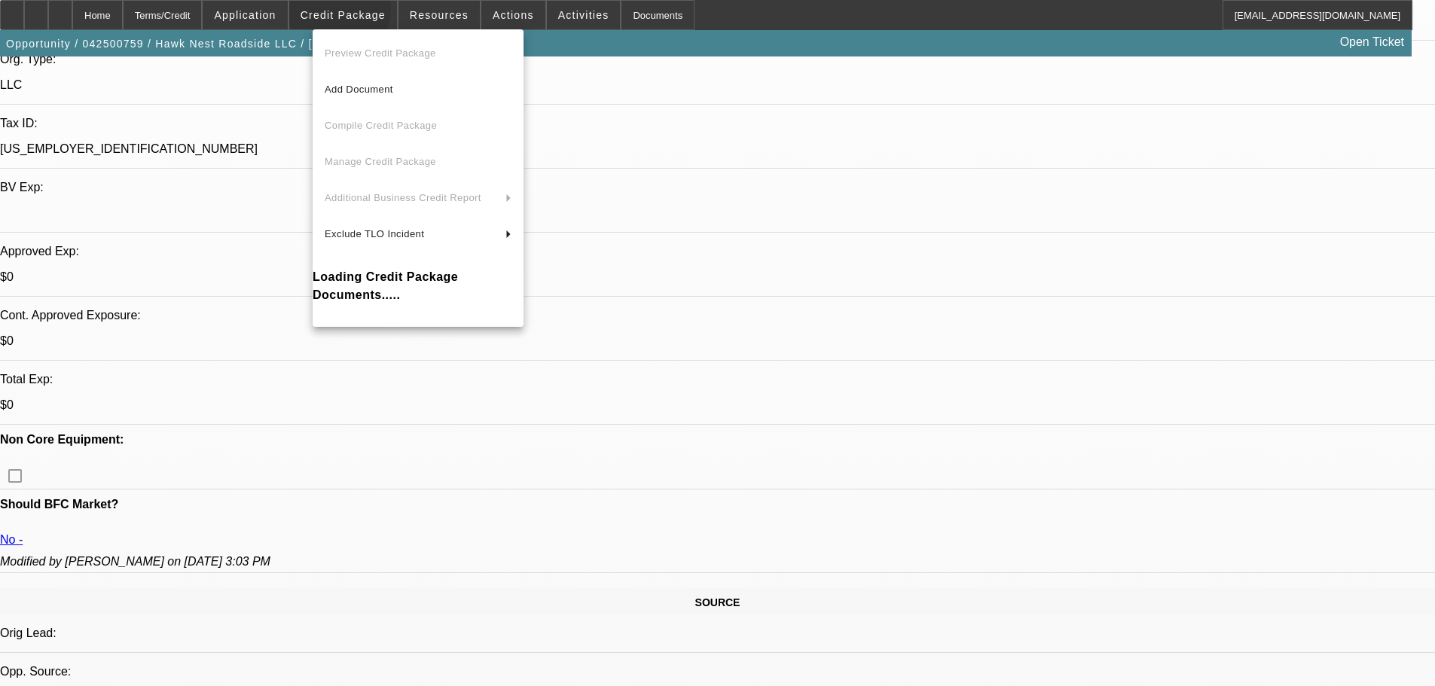
select select "4"
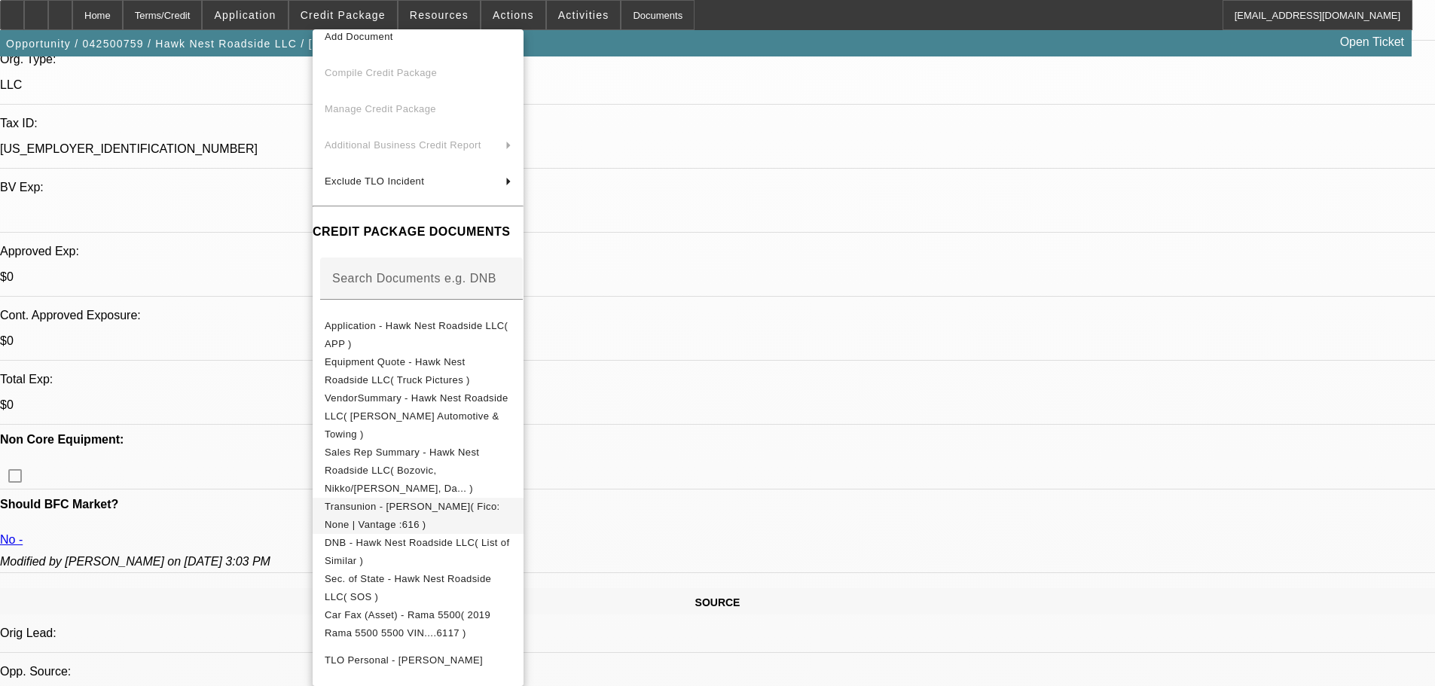
scroll to position [118, 0]
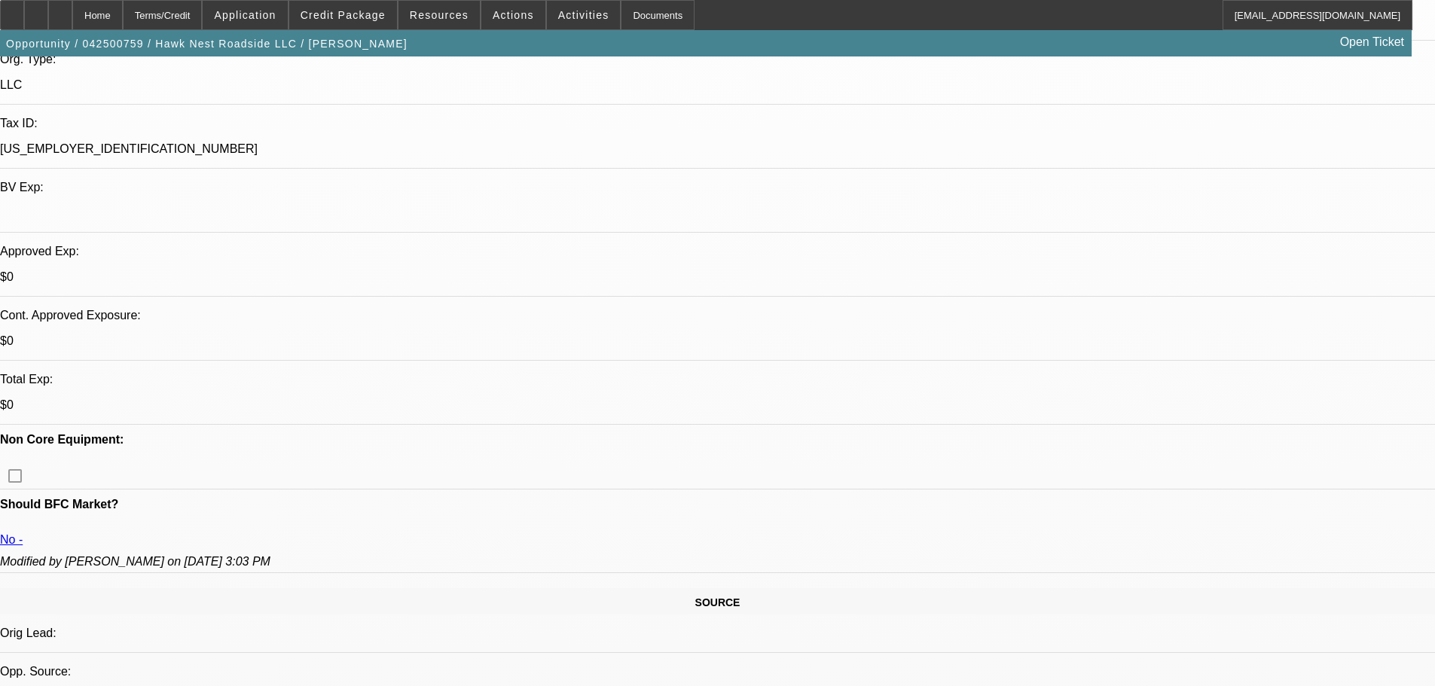
scroll to position [0, 0]
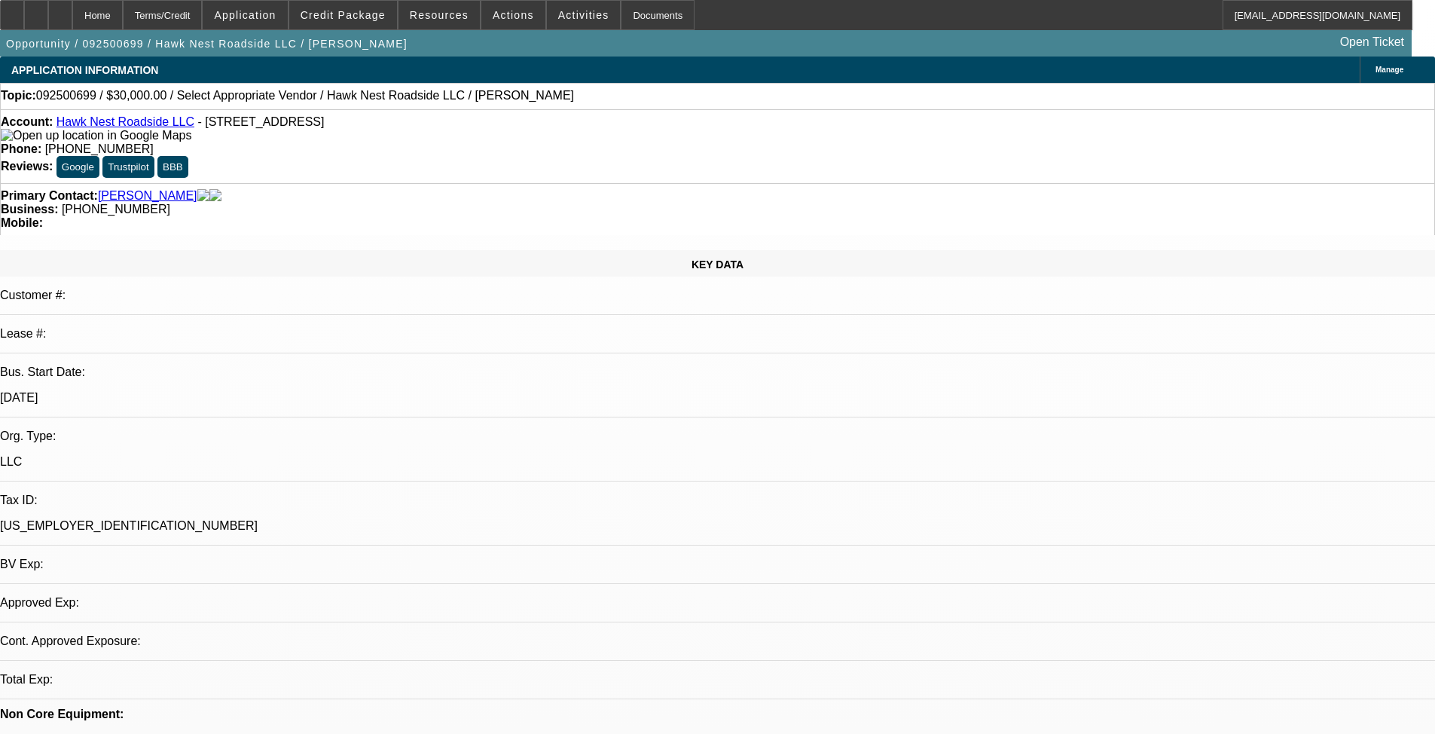
select select "0"
select select "2"
select select "0.1"
select select "4"
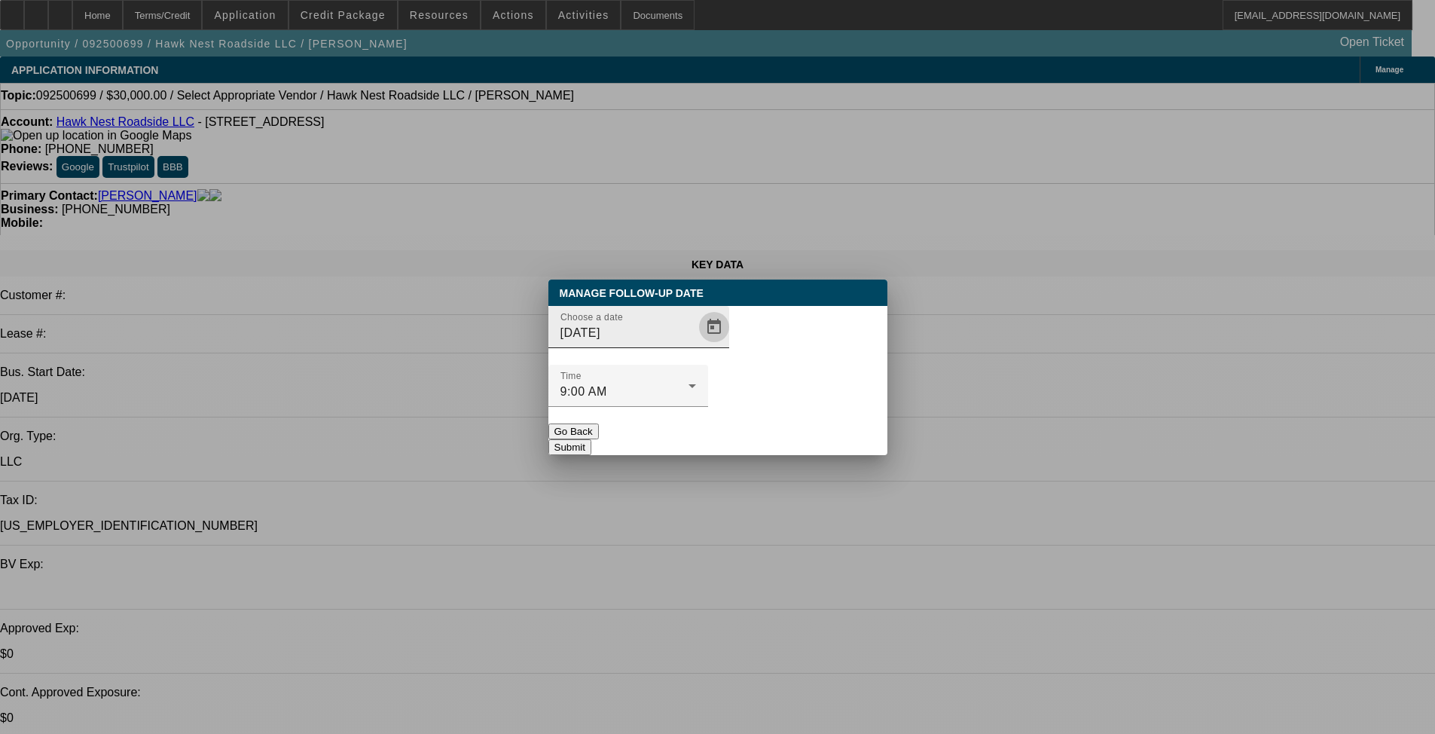
click at [696, 345] on span "Open calendar" at bounding box center [714, 327] width 36 height 36
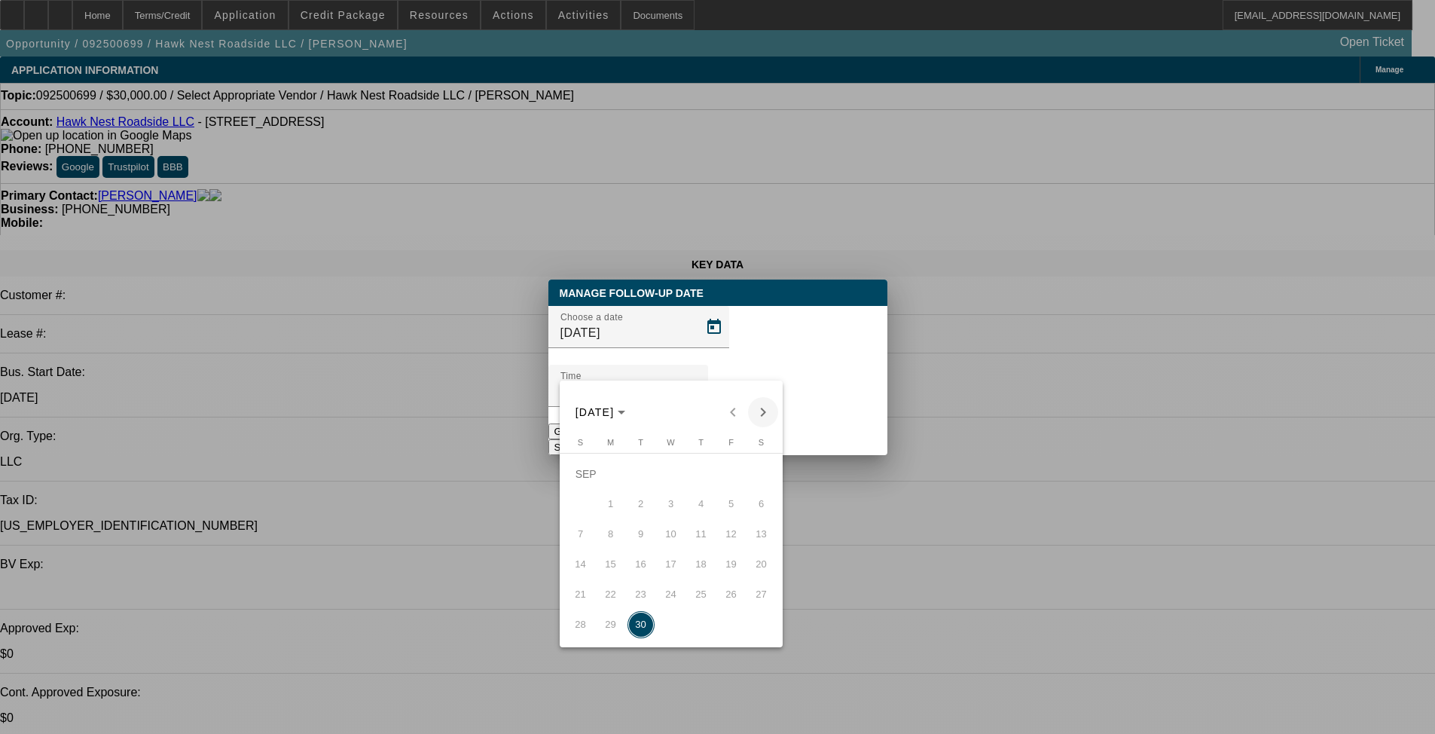
click at [755, 401] on button "Next month" at bounding box center [763, 412] width 30 height 30
click at [668, 476] on span "1" at bounding box center [671, 473] width 27 height 27
type input "[DATE]"
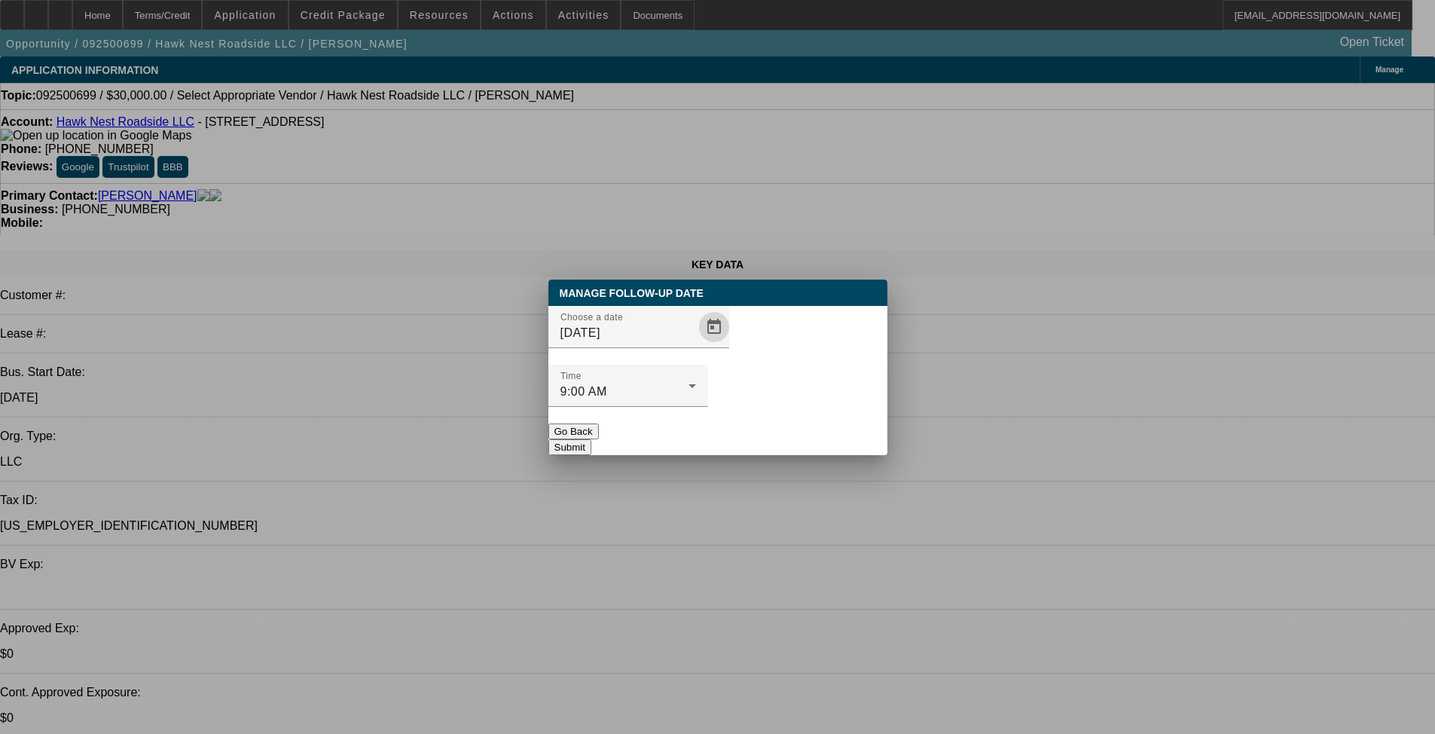
click at [591, 439] on button "Submit" at bounding box center [569, 447] width 43 height 16
